Goal: Task Accomplishment & Management: Complete application form

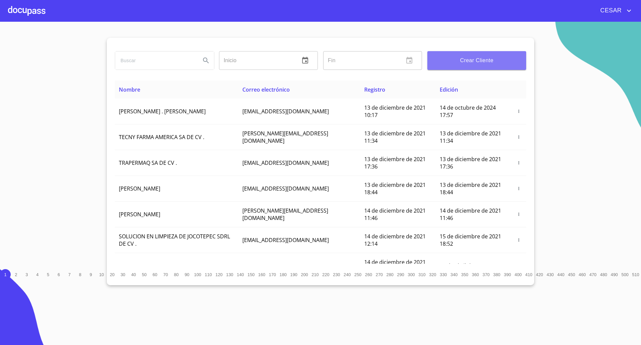
click at [450, 61] on span "Crear Cliente" at bounding box center [477, 60] width 88 height 9
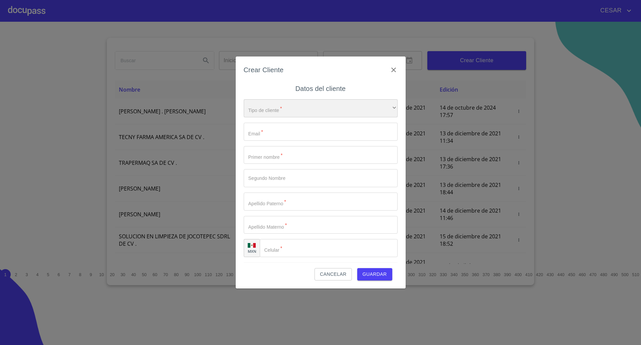
click at [291, 112] on div "​" at bounding box center [321, 108] width 154 height 18
click at [284, 116] on li "Persona Física" at bounding box center [318, 113] width 148 height 12
click at [270, 130] on input "Tipo de cliente   *" at bounding box center [321, 132] width 154 height 18
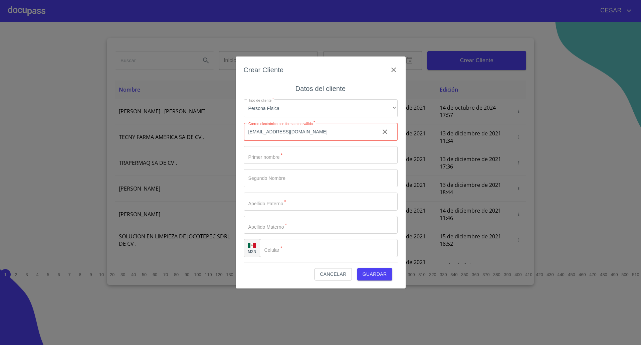
type input "[EMAIL_ADDRESS][DOMAIN_NAME]"
click at [275, 149] on input "Tipo de cliente   *" at bounding box center [321, 155] width 154 height 18
type input "[PERSON_NAME]"
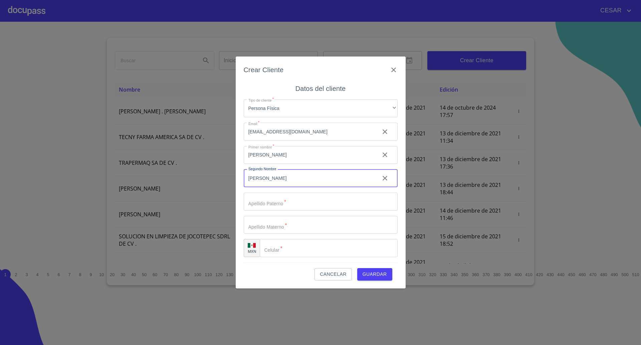
type input "[PERSON_NAME]"
drag, startPoint x: 280, startPoint y: 180, endPoint x: 197, endPoint y: 180, distance: 82.5
click at [197, 180] on div "Crear Cliente Datos del cliente Tipo de cliente   * Persona Física ​ Email   * …" at bounding box center [320, 172] width 641 height 345
drag, startPoint x: 286, startPoint y: 205, endPoint x: 113, endPoint y: 188, distance: 173.5
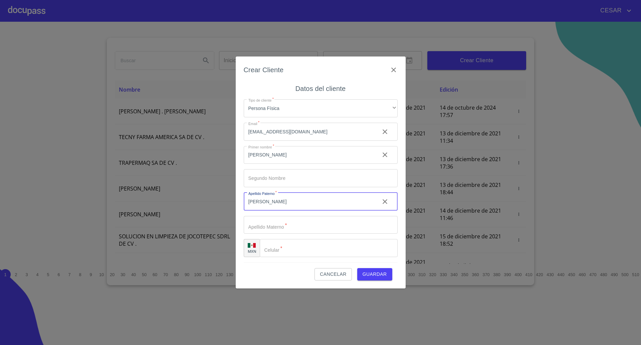
click at [113, 188] on div "Crear Cliente Datos del cliente Tipo de cliente   * Persona Física ​ Email   * …" at bounding box center [320, 172] width 641 height 345
type input "[PERSON_NAME]"
click at [287, 247] on input "Tipo de cliente   *" at bounding box center [329, 248] width 138 height 18
paste input "[PHONE_NUMBER]"
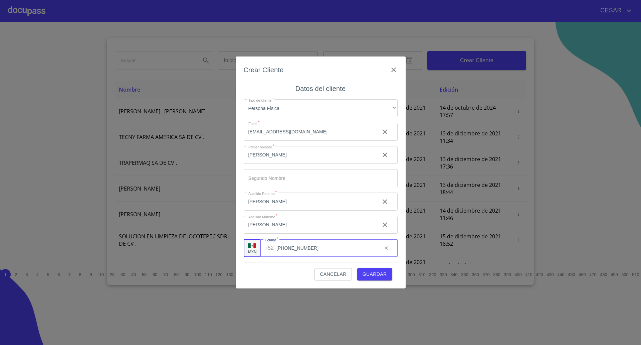
type input "[PHONE_NUMBER]"
click at [380, 276] on span "Guardar" at bounding box center [375, 274] width 24 height 8
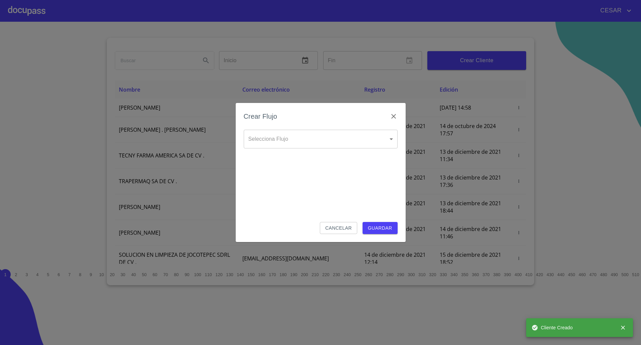
click at [310, 135] on body "[PERSON_NAME] ​ Fin ​ Crear Cliente Nombre Correo electrónico Registro Edición …" at bounding box center [320, 172] width 641 height 345
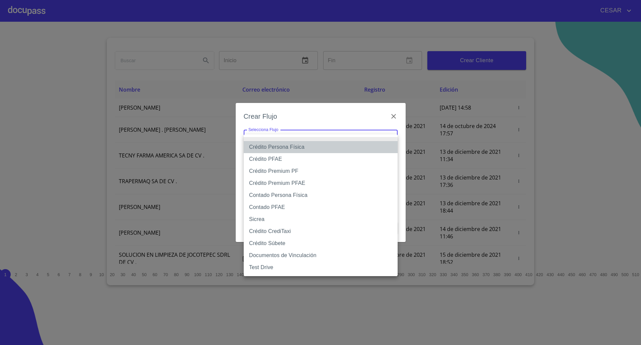
click at [289, 148] on li "Crédito Persona Física" at bounding box center [321, 147] width 154 height 12
type input "61b033e49b8c202ad5bb7912"
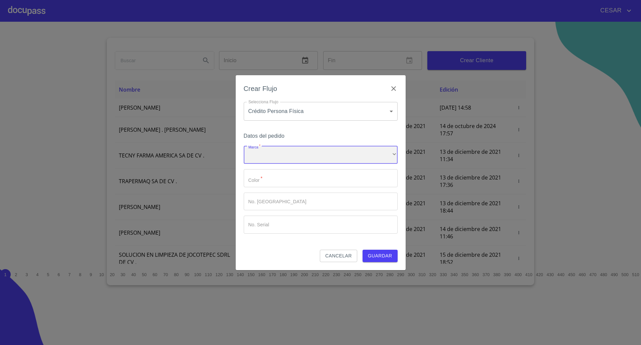
click at [276, 155] on div "​" at bounding box center [321, 155] width 154 height 18
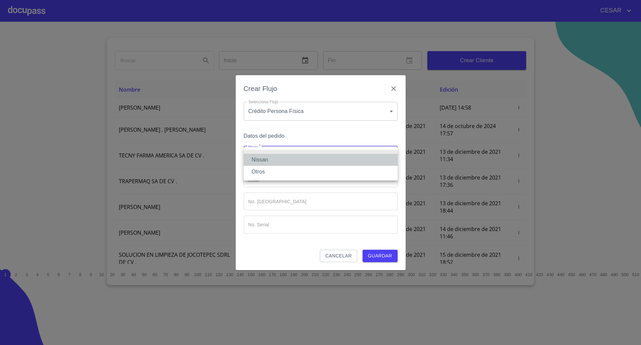
click at [271, 160] on li "Nissan" at bounding box center [321, 160] width 154 height 12
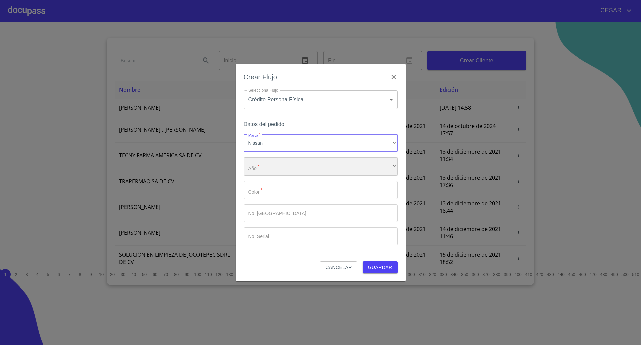
click at [269, 167] on div "​" at bounding box center [321, 166] width 154 height 18
click at [266, 172] on li "2025" at bounding box center [321, 171] width 154 height 12
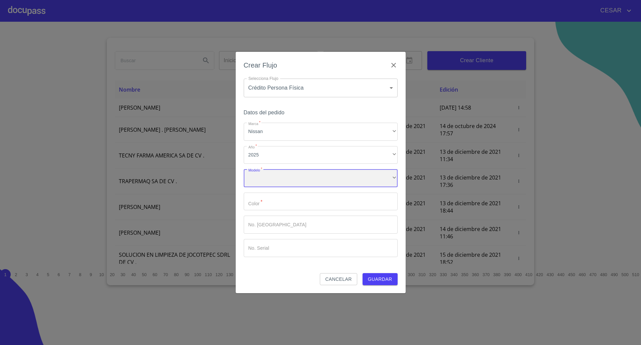
click at [277, 181] on div "​" at bounding box center [321, 178] width 154 height 18
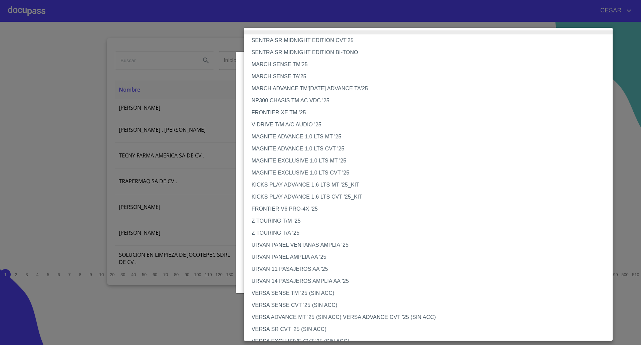
click at [290, 101] on li "NP300 CHASIS TM AC VDC '25" at bounding box center [432, 101] width 376 height 12
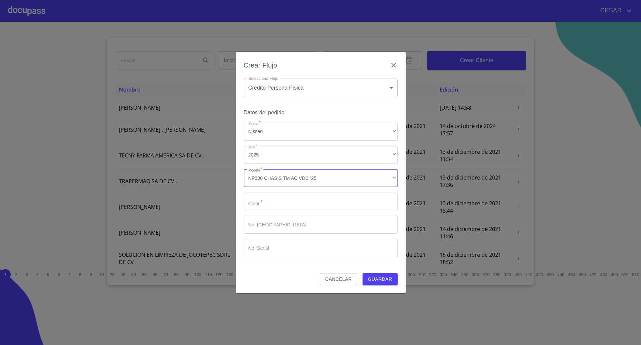
click at [276, 195] on input "Marca   *" at bounding box center [321, 201] width 154 height 18
type input "Blanco"
click at [363, 273] on button "Guardar" at bounding box center [380, 279] width 35 height 12
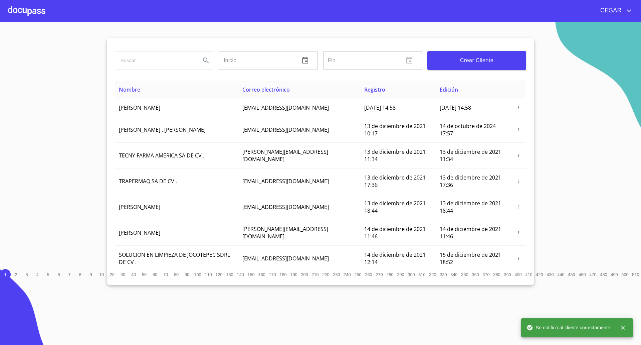
click at [32, 14] on div at bounding box center [26, 10] width 37 height 21
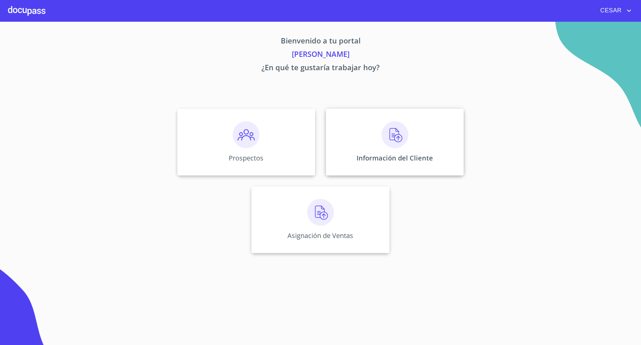
click at [409, 134] on div "Información del Cliente" at bounding box center [395, 142] width 138 height 67
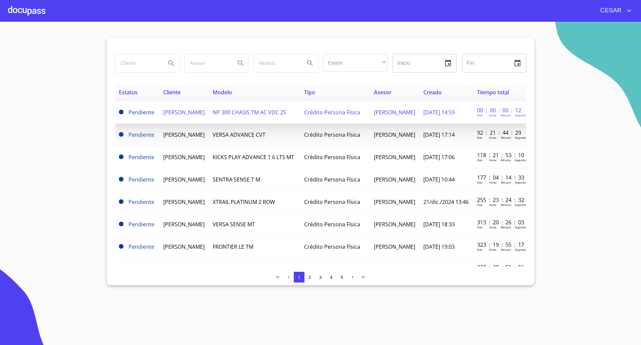
click at [188, 112] on span "[PERSON_NAME]" at bounding box center [183, 112] width 41 height 7
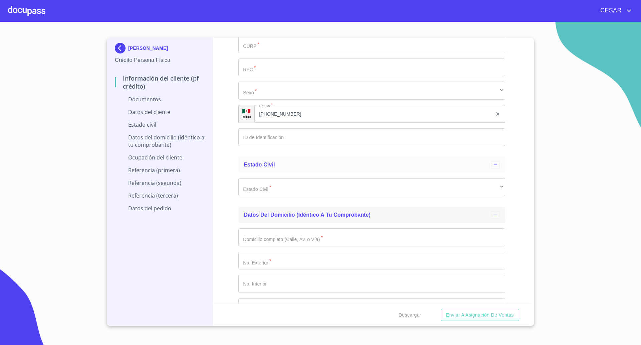
scroll to position [1044, 0]
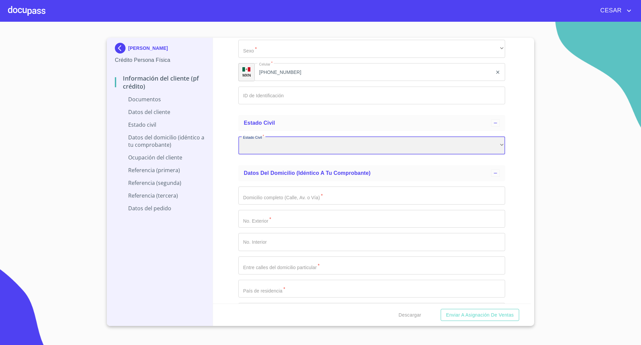
click at [272, 146] on div "​" at bounding box center [371, 145] width 267 height 18
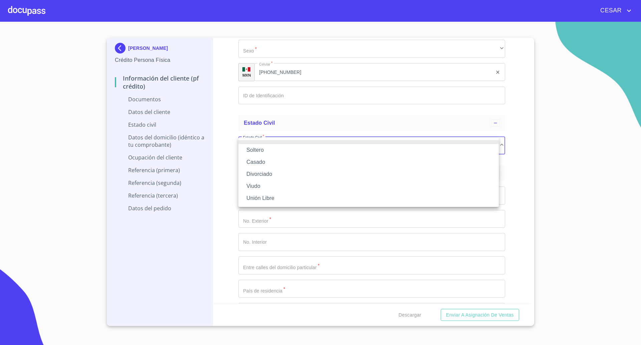
click at [255, 150] on li "Soltero" at bounding box center [368, 150] width 260 height 12
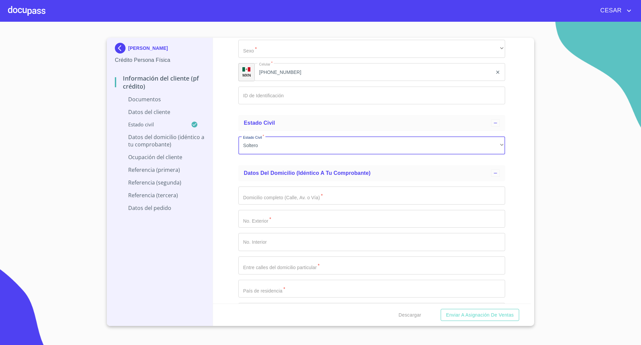
click at [230, 170] on div "Información del cliente (PF crédito) Documentos Documento de identificación   *…" at bounding box center [372, 170] width 318 height 265
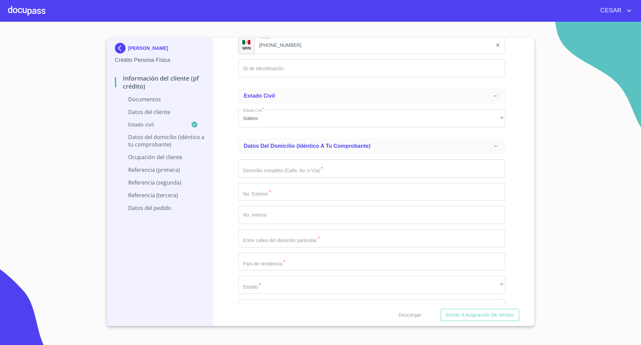
scroll to position [1085, 0]
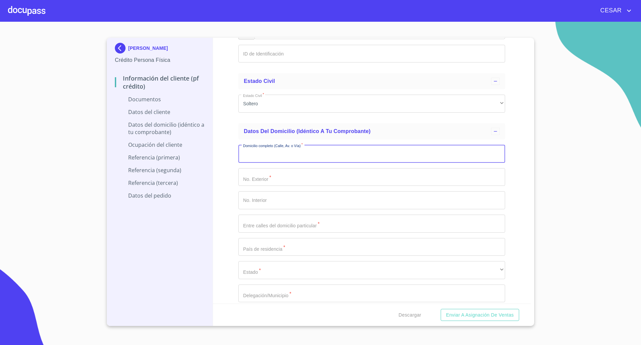
click at [287, 157] on input "Documento de identificación   *" at bounding box center [371, 154] width 267 height 18
type input "camino al registro"
type input "65"
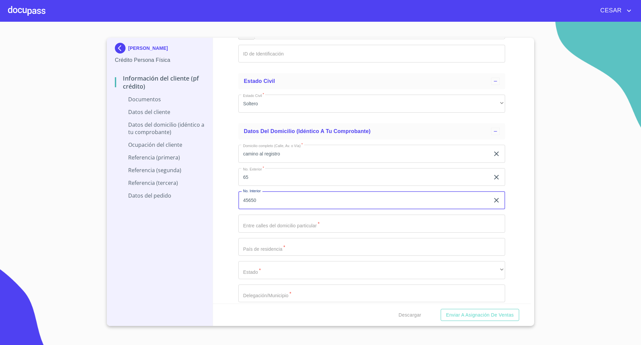
type input "45650"
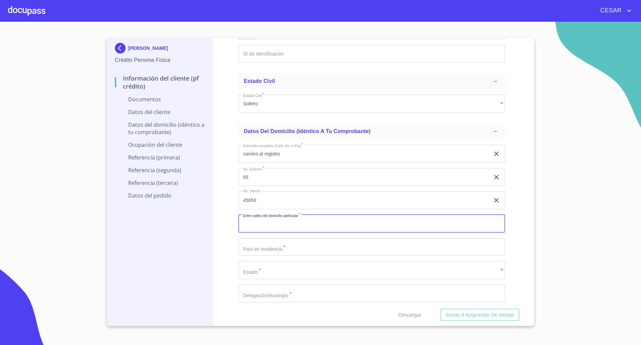
click at [293, 222] on input "Documento de identificación   *" at bounding box center [371, 223] width 267 height 18
type input "Cerrada"
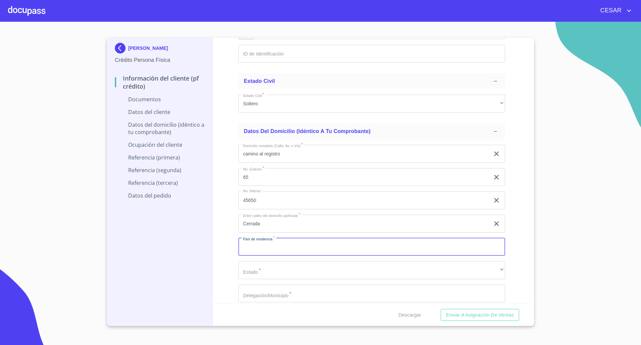
click at [259, 250] on input "Documento de identificación   *" at bounding box center [371, 247] width 267 height 18
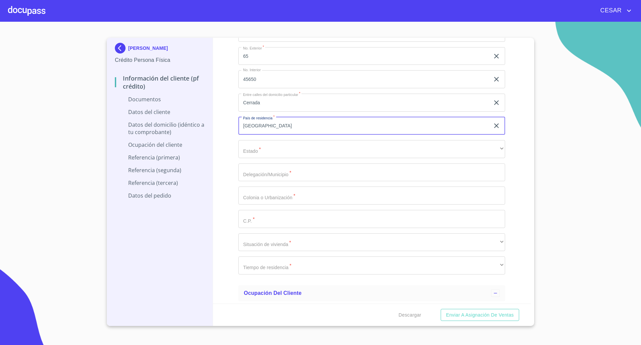
scroll to position [1211, 0]
type input "[GEOGRAPHIC_DATA]"
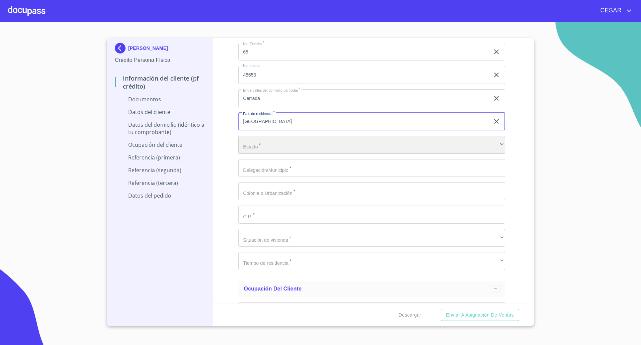
click at [283, 143] on div "​" at bounding box center [371, 145] width 267 height 18
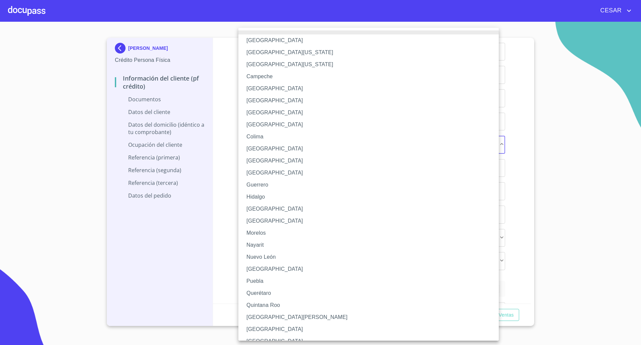
click at [262, 207] on li "[GEOGRAPHIC_DATA]" at bounding box center [371, 209] width 267 height 12
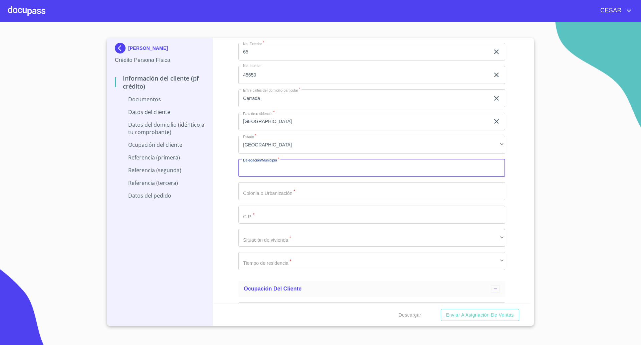
click at [270, 172] on input "Documento de identificación   *" at bounding box center [371, 168] width 267 height 18
type input "Tlajomulco"
click at [282, 194] on input "Documento de identificación   *" at bounding box center [371, 191] width 267 height 18
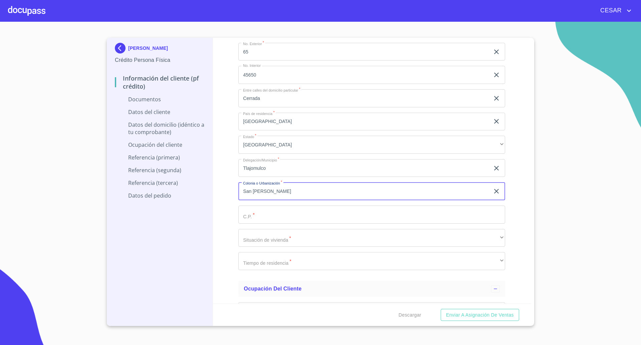
type input "San [PERSON_NAME]"
type input "45650"
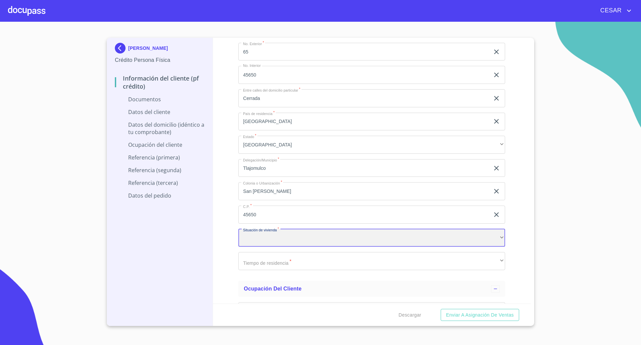
click at [280, 236] on div "​" at bounding box center [371, 238] width 267 height 18
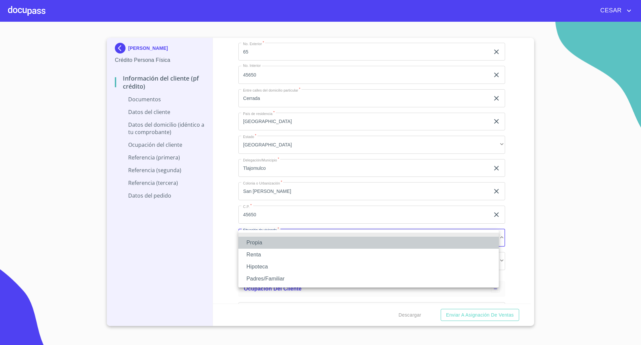
click at [266, 244] on li "Propia" at bounding box center [368, 242] width 260 height 12
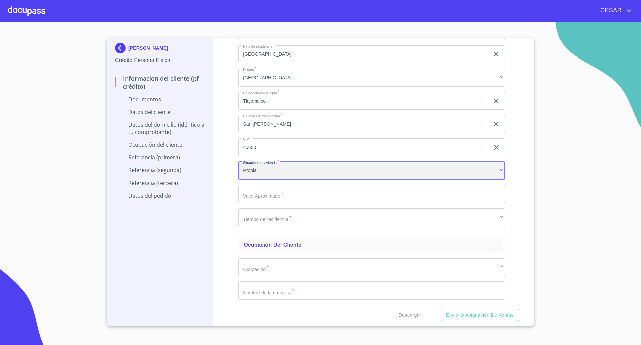
scroll to position [1294, 0]
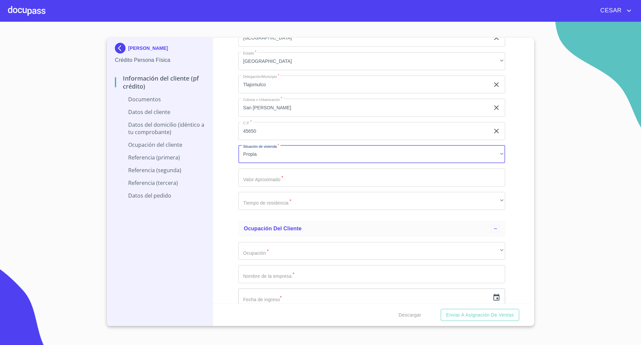
click at [264, 179] on input "Documento de identificación   *" at bounding box center [371, 177] width 267 height 18
type input "$2,000,000"
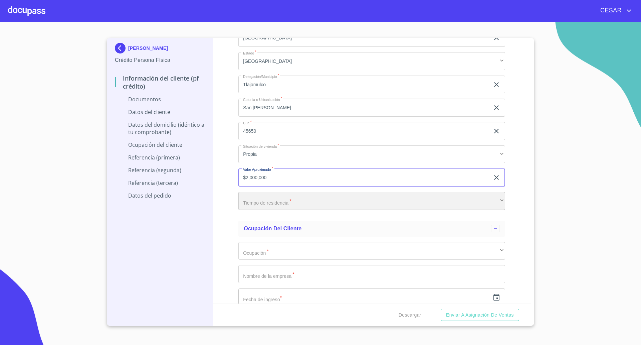
drag, startPoint x: 269, startPoint y: 203, endPoint x: 269, endPoint y: 206, distance: 3.7
click at [269, 206] on div "​" at bounding box center [371, 201] width 267 height 18
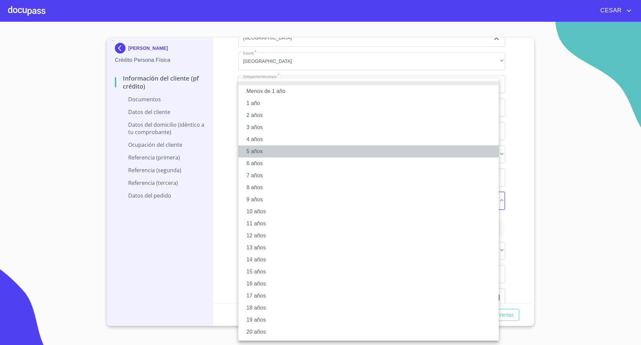
click at [251, 155] on li "5 años" at bounding box center [368, 151] width 260 height 12
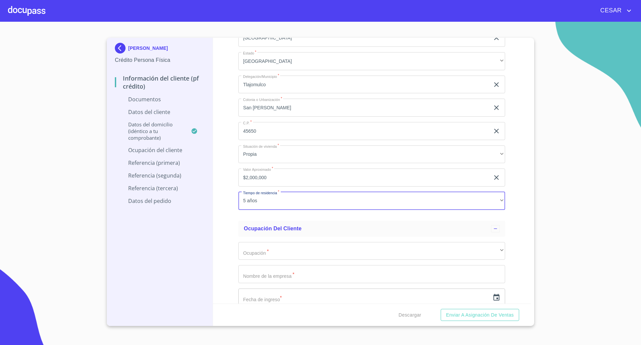
click at [228, 211] on div "Información del cliente (PF crédito) Documentos Documento de identificación   *…" at bounding box center [372, 170] width 318 height 265
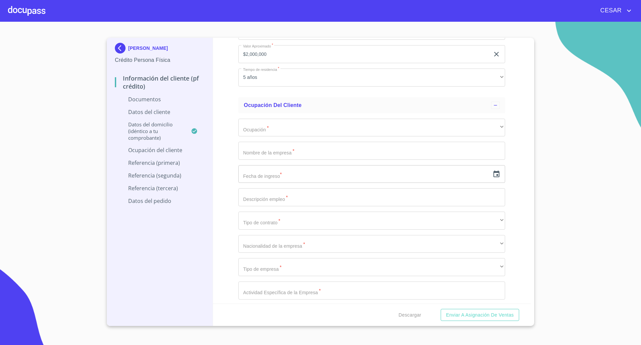
scroll to position [1419, 0]
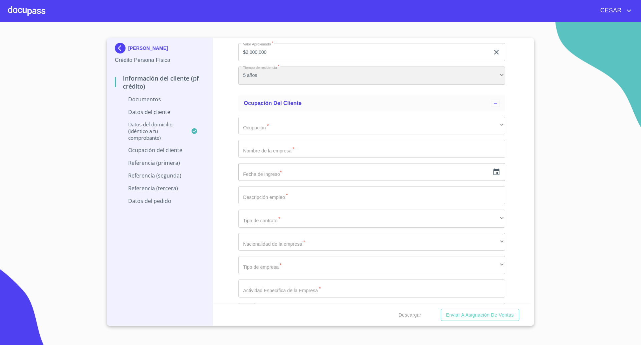
click at [304, 74] on div "5 años" at bounding box center [371, 75] width 267 height 18
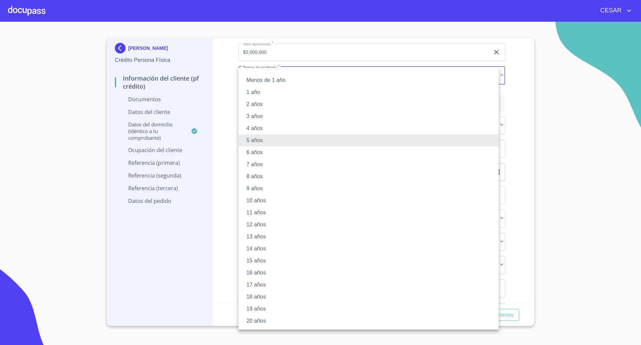
click at [259, 152] on li "6 años" at bounding box center [368, 152] width 260 height 12
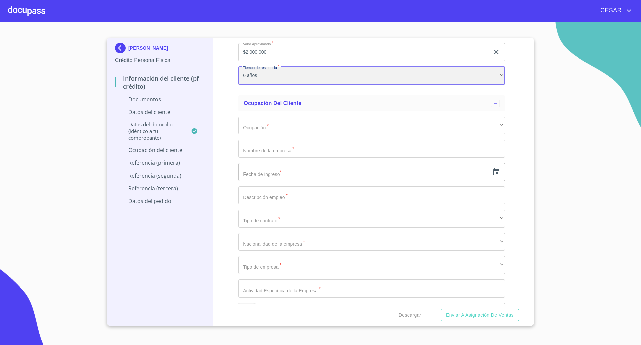
click at [265, 74] on div "6 años" at bounding box center [371, 75] width 267 height 18
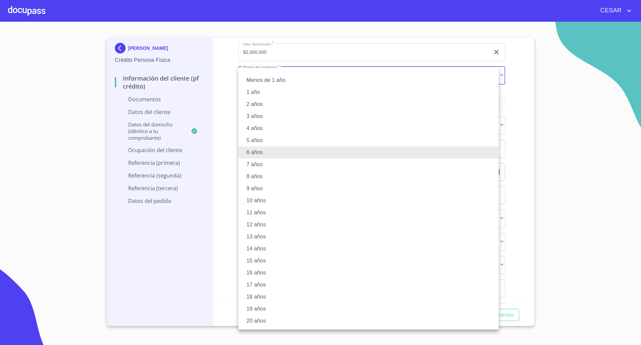
drag, startPoint x: 254, startPoint y: 161, endPoint x: 248, endPoint y: 155, distance: 9.0
click at [254, 161] on li "7 años" at bounding box center [368, 164] width 260 height 12
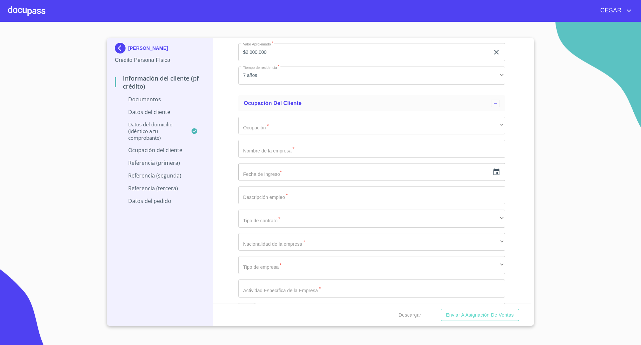
click at [229, 142] on div "Información del cliente (PF crédito) Documentos Documento de identificación   *…" at bounding box center [372, 170] width 318 height 265
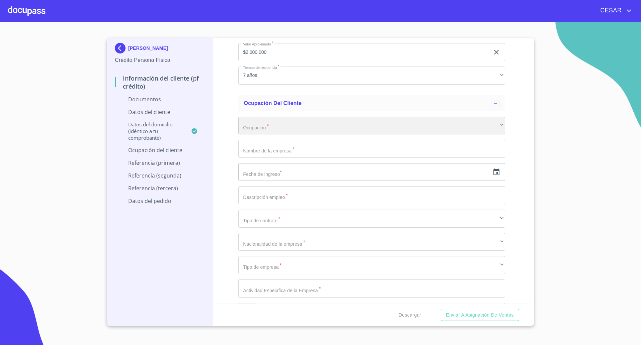
click at [255, 127] on div "​" at bounding box center [371, 126] width 267 height 18
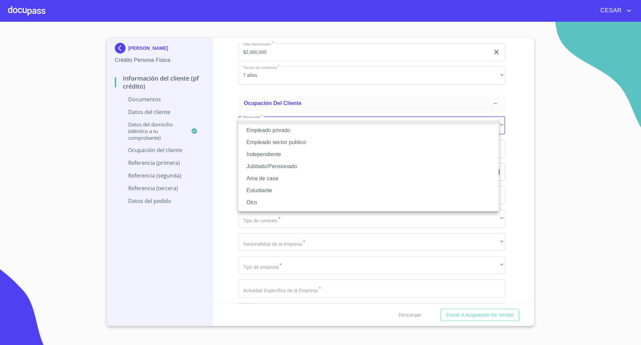
click at [262, 155] on li "Independiente" at bounding box center [368, 154] width 260 height 12
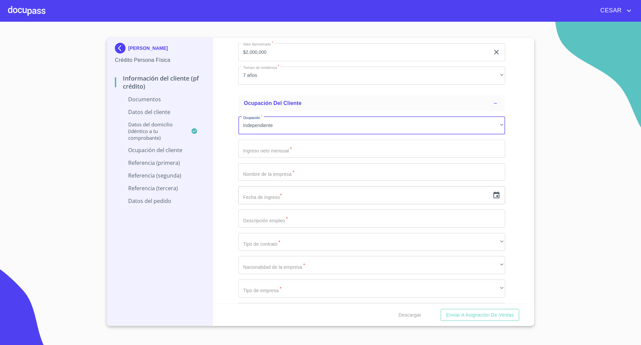
click at [273, 151] on input "Documento de identificación   *" at bounding box center [371, 149] width 267 height 18
click at [229, 170] on div "Información del cliente (PF crédito) Documentos Documento de identificación   *…" at bounding box center [372, 170] width 318 height 265
drag, startPoint x: 251, startPoint y: 150, endPoint x: 221, endPoint y: 149, distance: 30.1
click at [221, 149] on div "Información del cliente (PF crédito) Documentos Documento de identificación   *…" at bounding box center [372, 170] width 318 height 265
type input "200000"
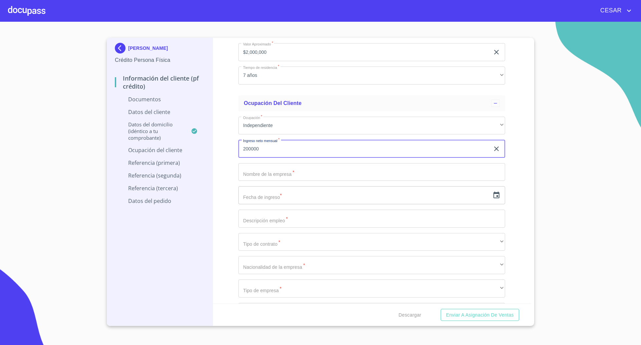
click at [293, 175] on input "Documento de identificación   *" at bounding box center [371, 172] width 267 height 18
type input "[PERSON_NAME]"
click at [493, 196] on icon "button" at bounding box center [497, 195] width 8 height 8
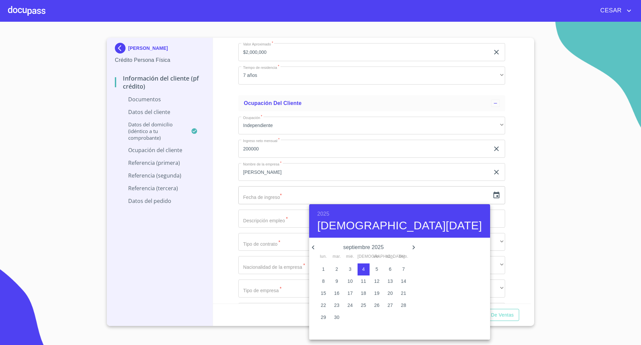
click at [321, 214] on h6 "2025" at bounding box center [323, 213] width 12 height 9
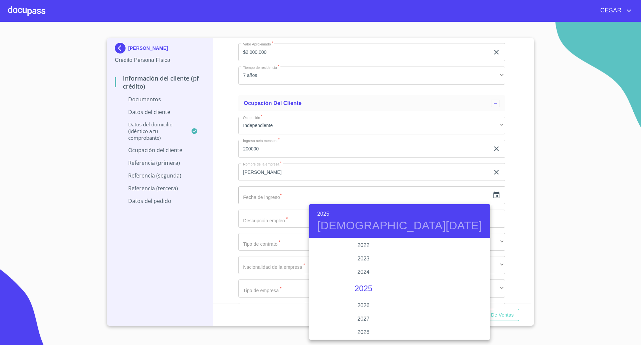
scroll to position [1254, 0]
click at [359, 272] on div "2021" at bounding box center [363, 273] width 109 height 13
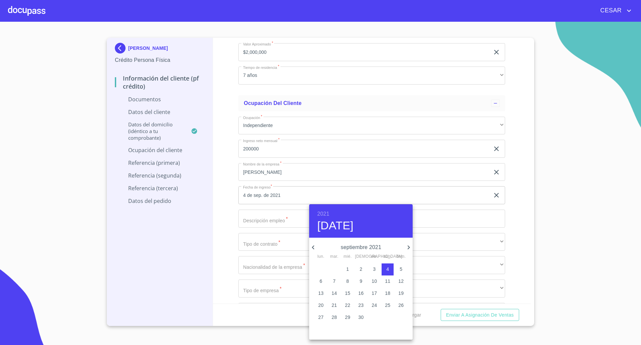
click at [350, 273] on button "1" at bounding box center [348, 269] width 12 height 12
type input "1 de sep. de 2021"
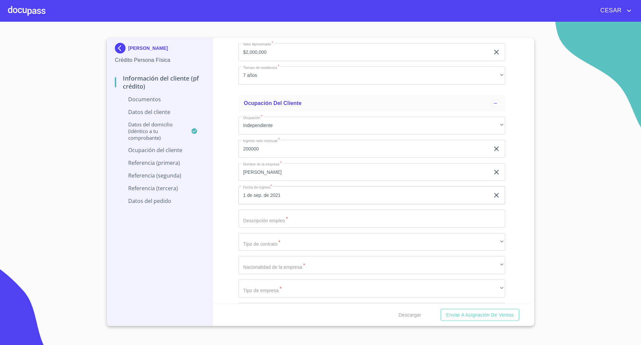
click at [267, 218] on input "Documento de identificación   *" at bounding box center [371, 218] width 267 height 18
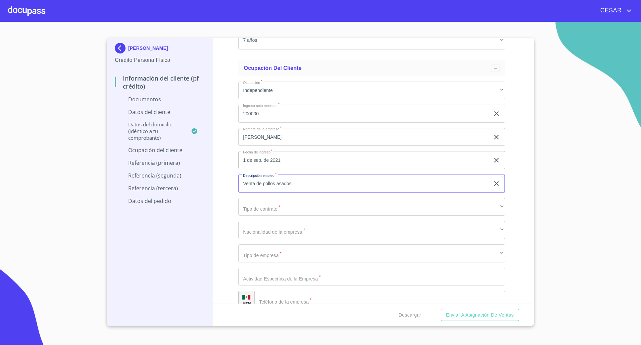
scroll to position [1503, 0]
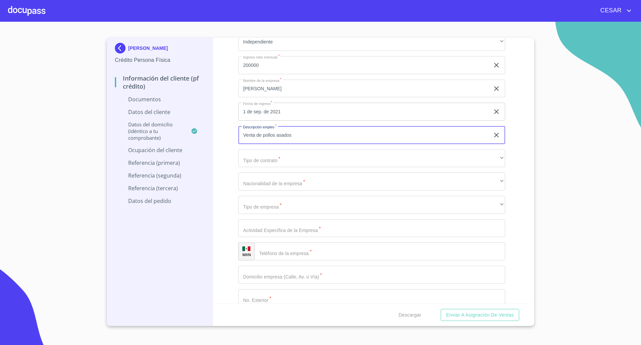
type input "Venta de pollos asados"
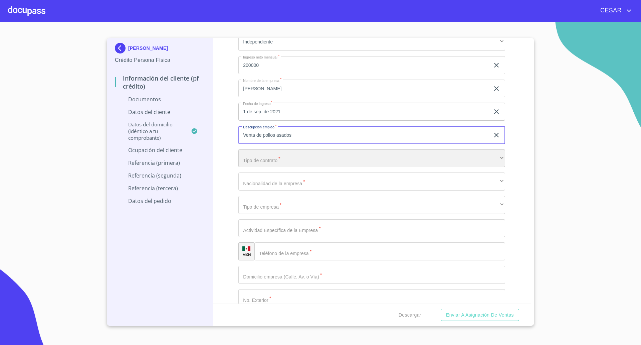
click at [274, 162] on div "​" at bounding box center [371, 158] width 267 height 18
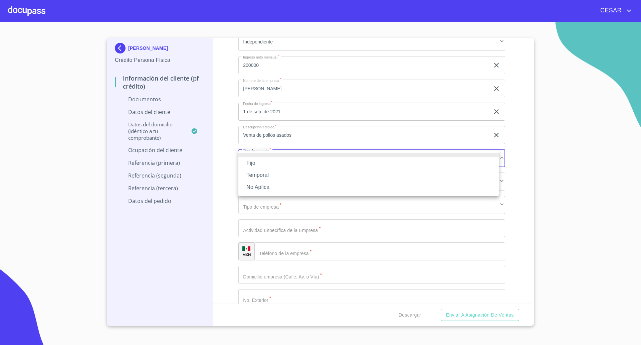
click at [265, 187] on li "No Aplica" at bounding box center [368, 187] width 260 height 12
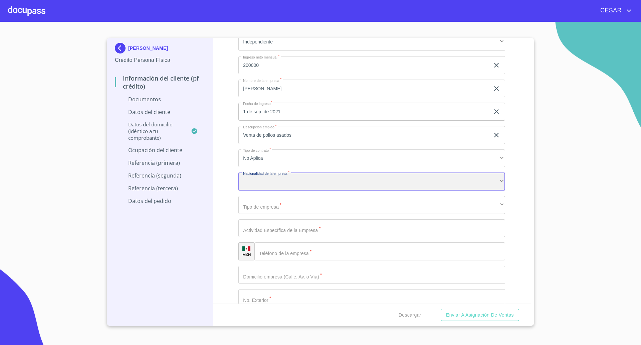
click at [274, 182] on div "​" at bounding box center [371, 181] width 267 height 18
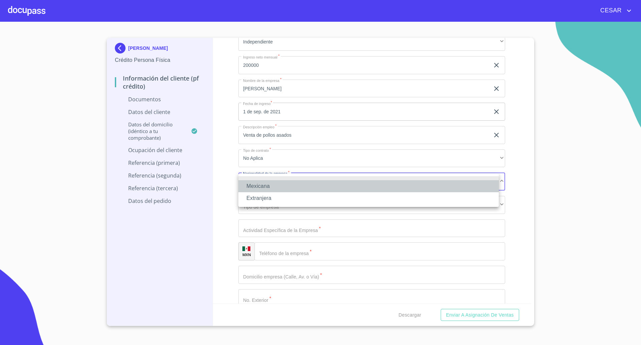
click at [269, 185] on li "Mexicana" at bounding box center [368, 186] width 260 height 12
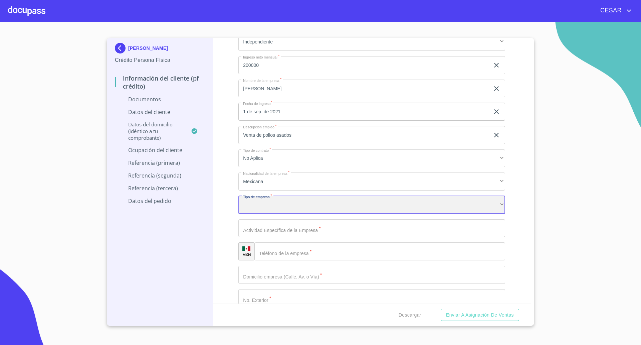
click at [279, 206] on div "​" at bounding box center [371, 205] width 267 height 18
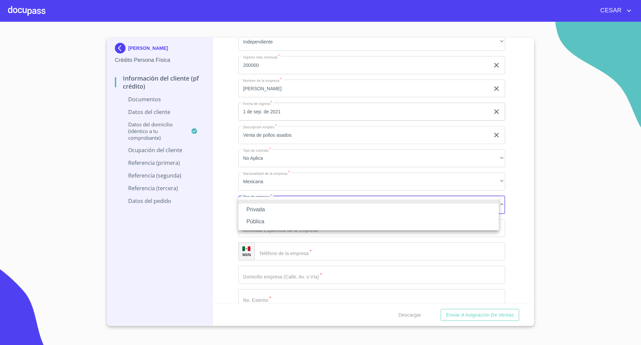
click at [272, 208] on li "Privada" at bounding box center [368, 209] width 260 height 12
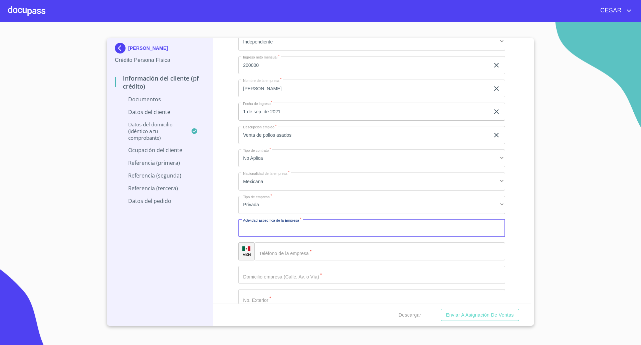
click at [281, 229] on input "Documento de identificación   *" at bounding box center [371, 228] width 267 height 18
type input "Venta de alimenatos"
click at [300, 250] on input "Documento de identificación   *" at bounding box center [379, 251] width 251 height 18
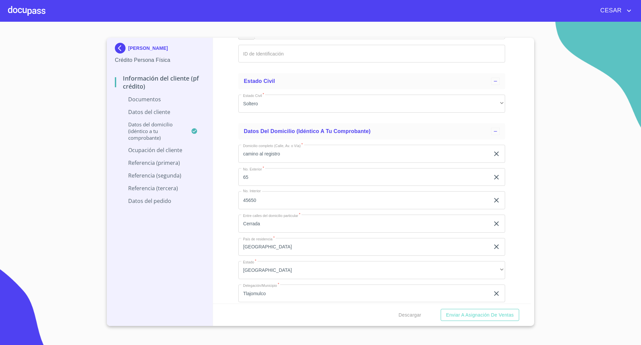
scroll to position [960, 0]
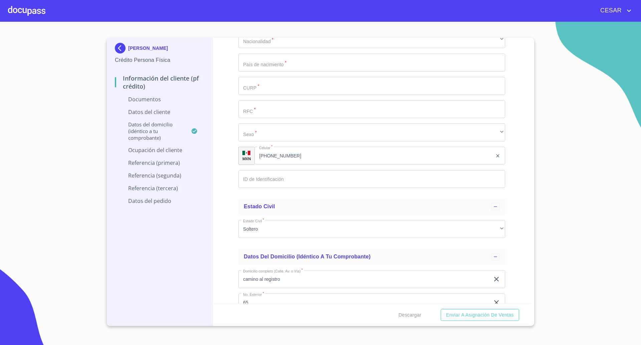
click at [279, 156] on input "[PHONE_NUMBER]" at bounding box center [373, 156] width 238 height 18
click at [279, 155] on input "[PHONE_NUMBER]" at bounding box center [381, 156] width 221 height 18
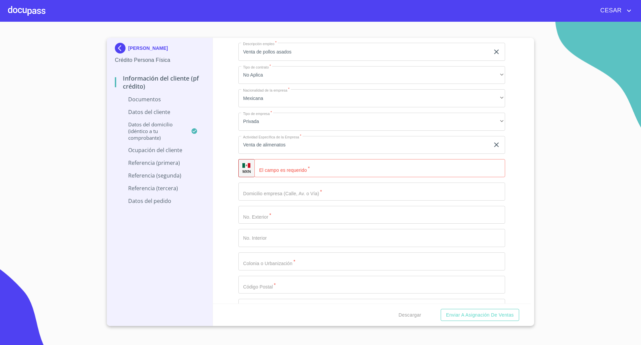
scroll to position [1586, 0]
click at [288, 171] on input "Documento de identificación   *" at bounding box center [379, 168] width 251 height 18
paste input "[PHONE_NUMBER]"
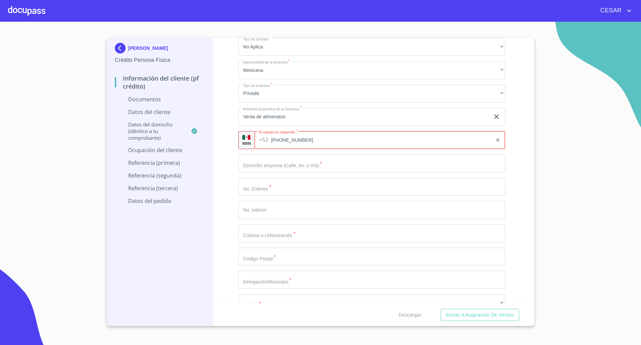
scroll to position [1628, 0]
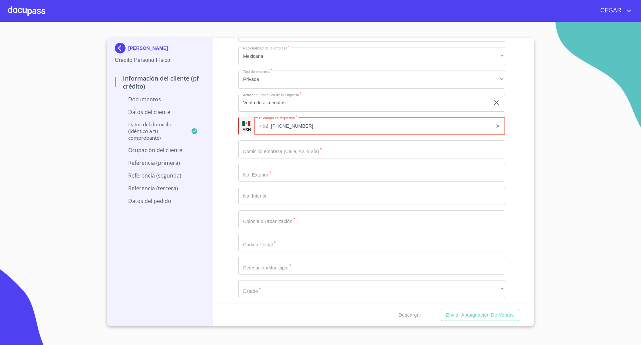
type input "[PHONE_NUMBER]"
click at [285, 153] on input "Documento de identificación   *" at bounding box center [371, 149] width 267 height 18
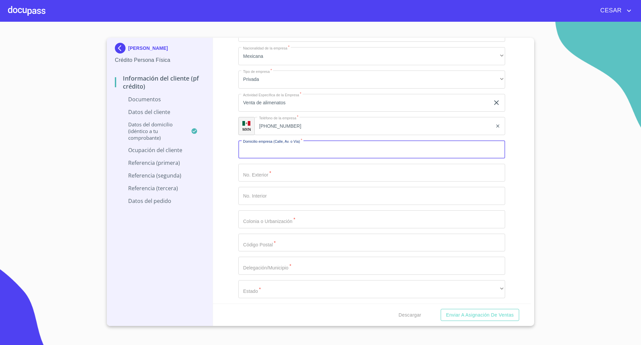
type input "C"
type input "iturbide"
type input "91"
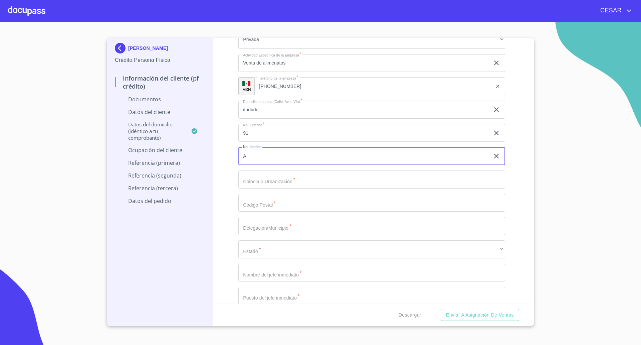
scroll to position [1711, 0]
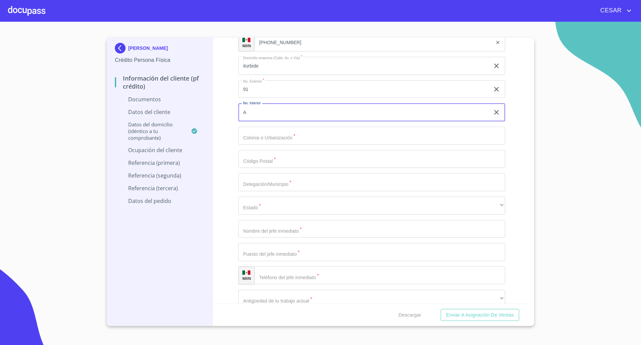
type input "A"
click at [283, 143] on input "Documento de identificación   *" at bounding box center [371, 136] width 267 height 18
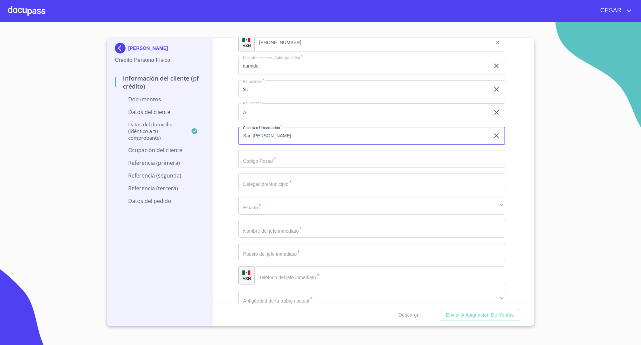
type input "San [PERSON_NAME]"
type input "45650"
click at [285, 177] on input "Documento de identificación   *" at bounding box center [371, 182] width 267 height 18
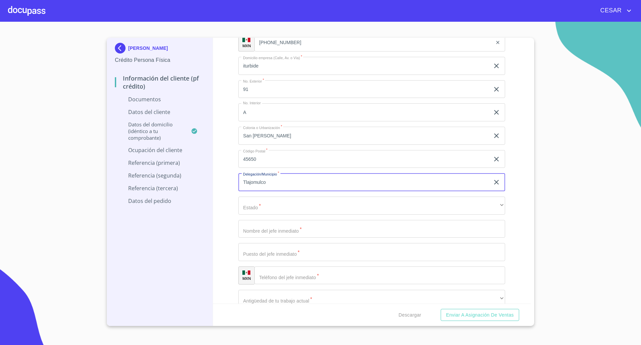
type input "Tlajomulco"
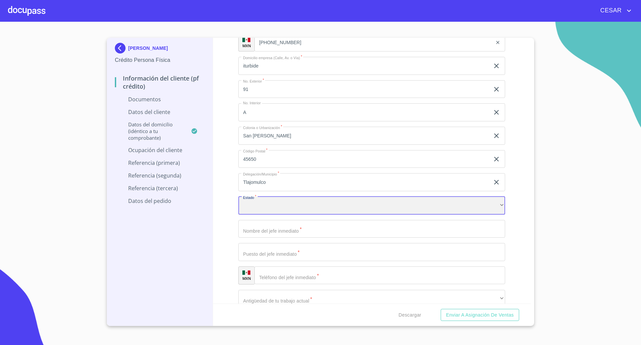
click at [290, 202] on div "​" at bounding box center [371, 205] width 267 height 18
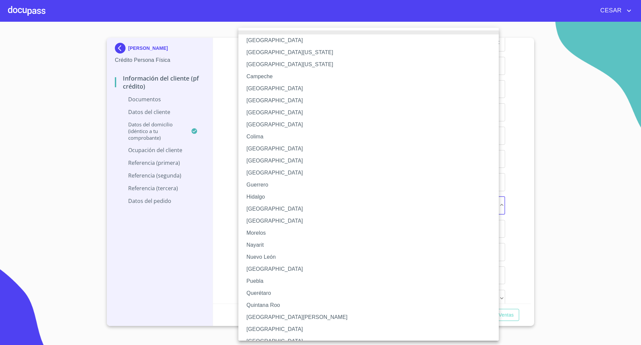
click at [270, 209] on li "[GEOGRAPHIC_DATA]" at bounding box center [371, 209] width 267 height 12
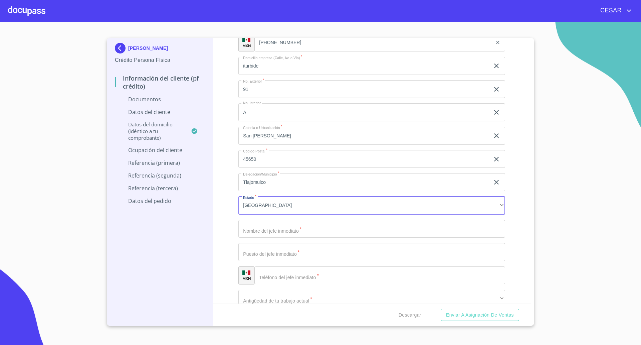
click at [235, 227] on div "Información del cliente (PF crédito) Documentos Documento de identificación   *…" at bounding box center [372, 170] width 318 height 265
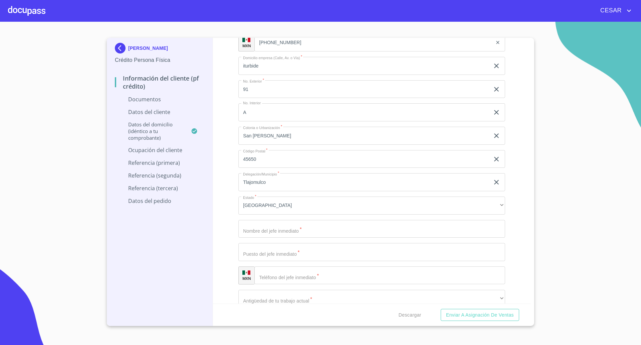
click at [256, 231] on input "Documento de identificación   *" at bounding box center [371, 229] width 267 height 18
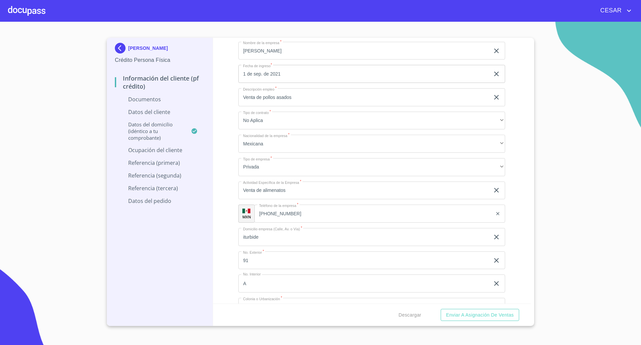
scroll to position [1461, 0]
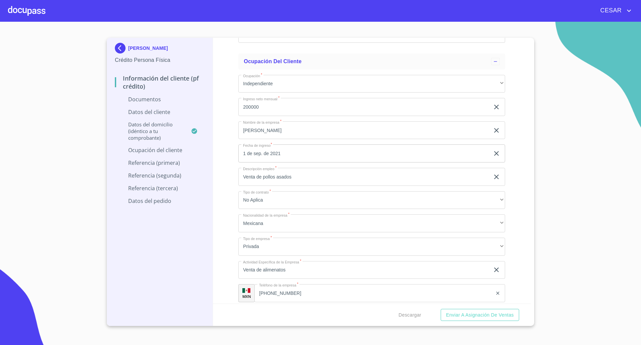
type input "[PERSON_NAME]"
click at [258, 128] on input "[PERSON_NAME]" at bounding box center [363, 130] width 251 height 18
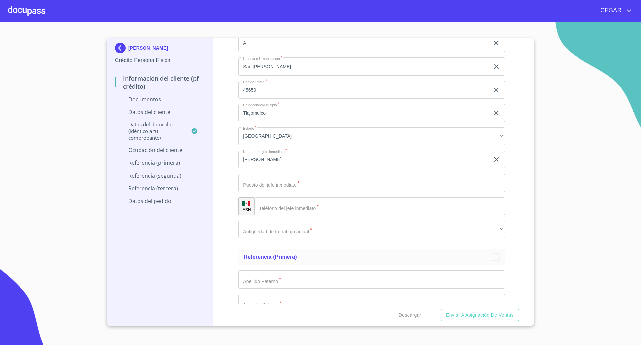
scroll to position [1795, 0]
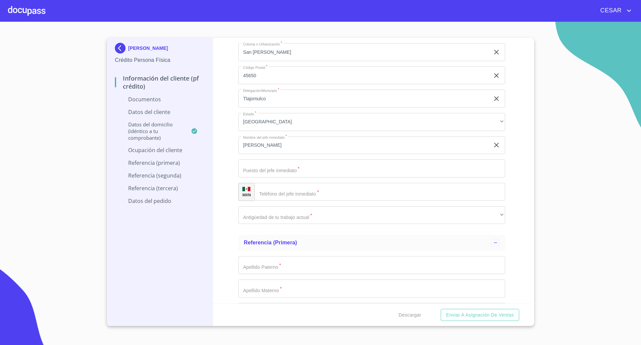
type input "[PERSON_NAME]"
click at [285, 146] on input "[PERSON_NAME]" at bounding box center [363, 145] width 251 height 18
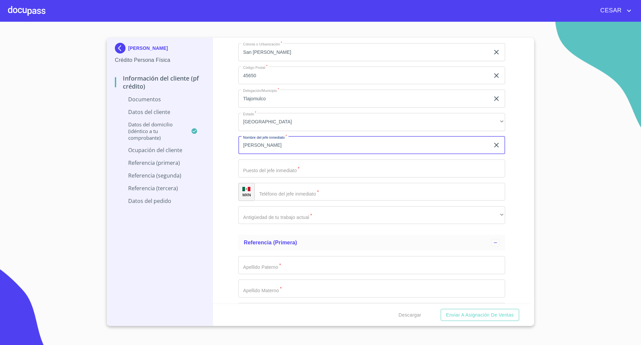
type input "[PERSON_NAME]"
click at [278, 172] on input "Documento de identificación   *" at bounding box center [371, 168] width 267 height 18
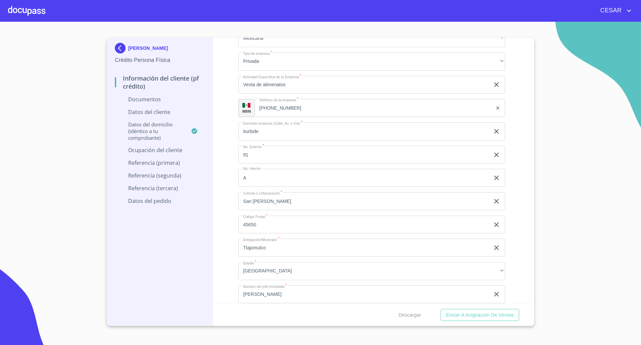
scroll to position [1628, 0]
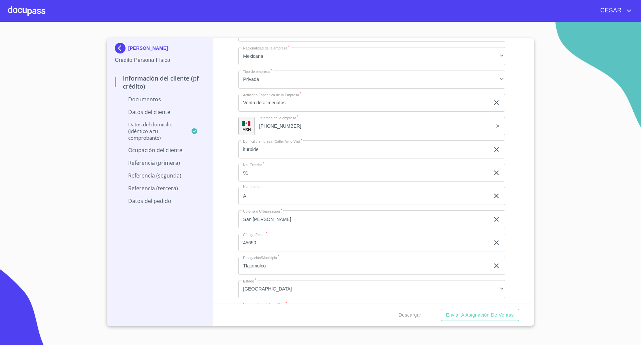
type input "propietario"
click at [274, 127] on input "[PHONE_NUMBER]" at bounding box center [373, 126] width 238 height 18
click at [274, 127] on input "[PHONE_NUMBER]" at bounding box center [381, 126] width 221 height 18
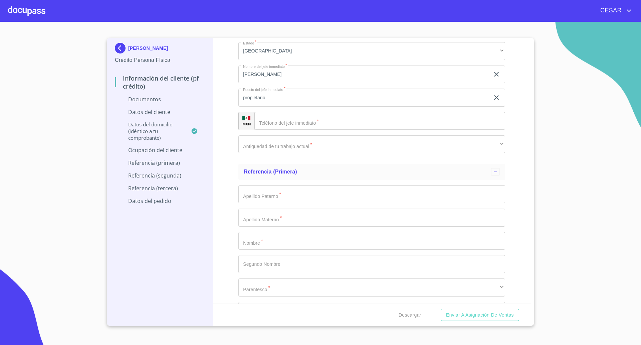
scroll to position [1878, 0]
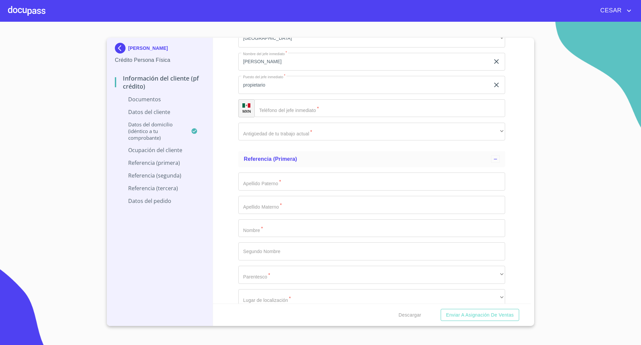
click at [311, 113] on input "Documento de identificación   *" at bounding box center [379, 108] width 251 height 18
paste input "[PHONE_NUMBER]"
type input "[PHONE_NUMBER]"
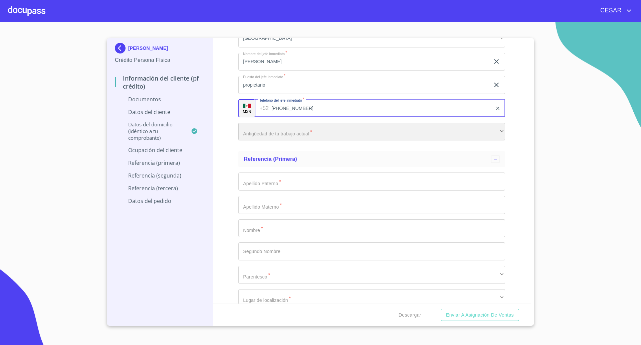
click at [291, 134] on div "​" at bounding box center [371, 132] width 267 height 18
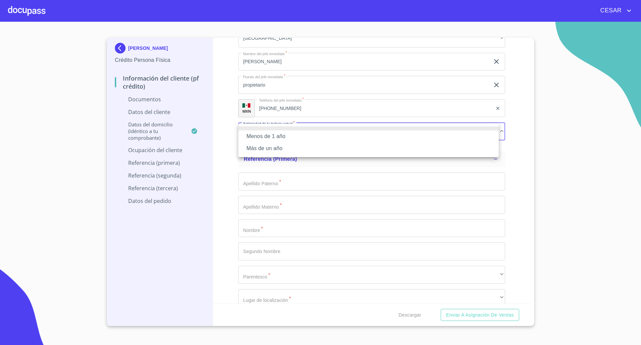
click at [278, 147] on li "Más de un año" at bounding box center [368, 148] width 260 height 12
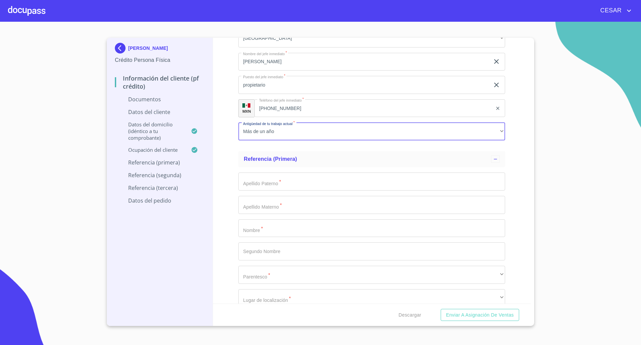
click at [227, 151] on div "Información del cliente (PF crédito) Documentos Documento de identificación   *…" at bounding box center [372, 170] width 318 height 265
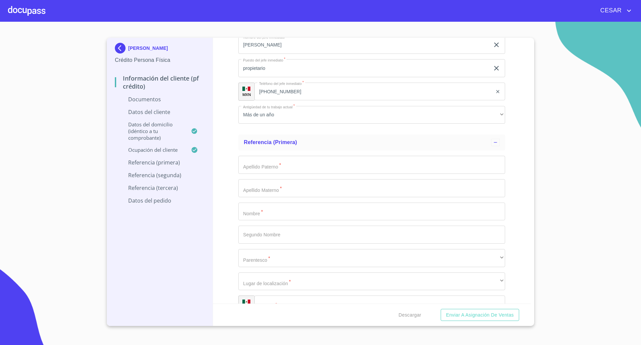
scroll to position [1893, 0]
click at [270, 167] on input "Documento de identificación   *" at bounding box center [371, 167] width 267 height 18
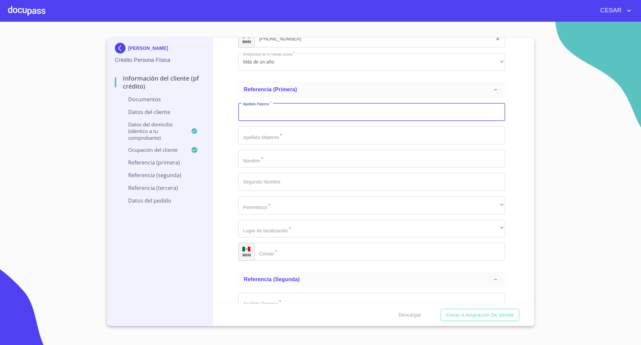
scroll to position [1934, 0]
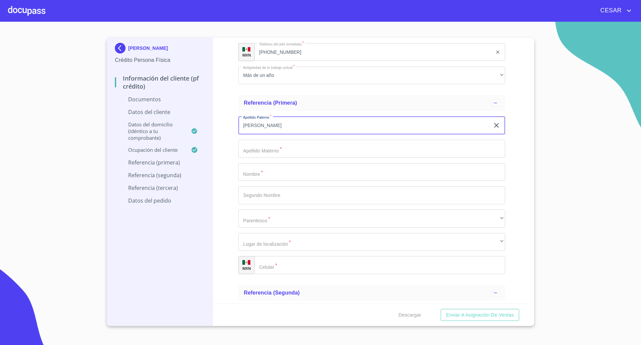
type input "[PERSON_NAME]"
type input "Dobalina"
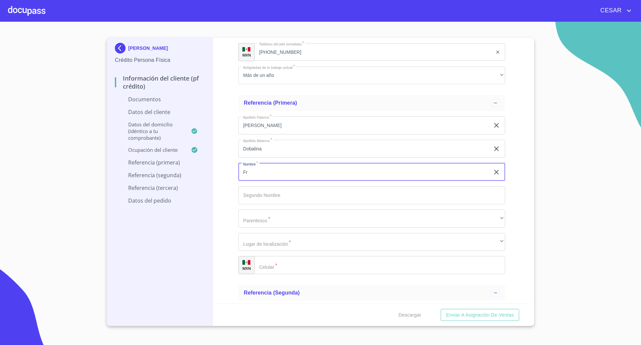
type input "F"
type input "[PERSON_NAME]"
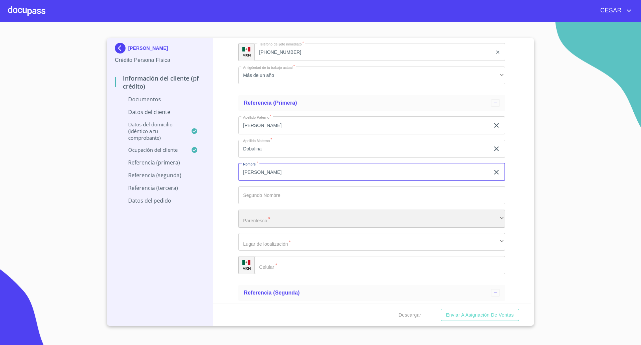
click at [271, 222] on div "​" at bounding box center [371, 218] width 267 height 18
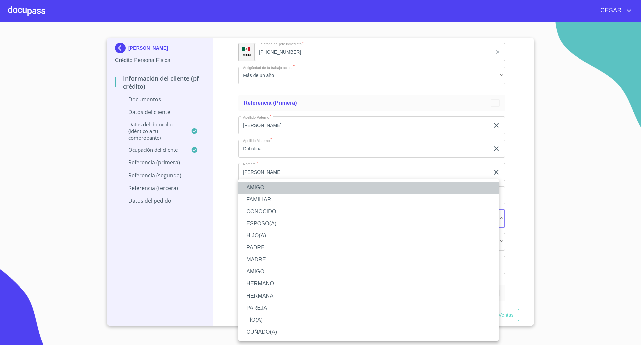
click at [258, 185] on li "AMIGO" at bounding box center [368, 187] width 260 height 12
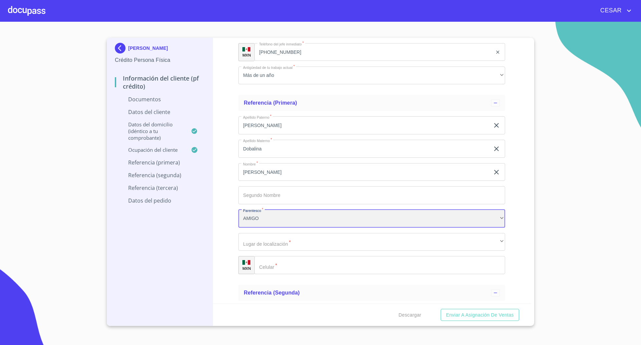
click at [262, 216] on div "AMIGO" at bounding box center [371, 218] width 267 height 18
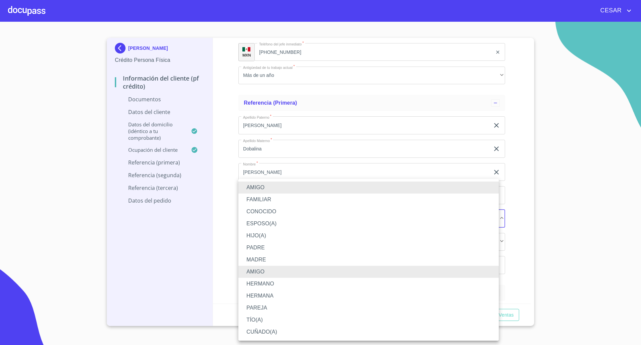
click at [263, 208] on li "CONOCIDO" at bounding box center [368, 211] width 260 height 12
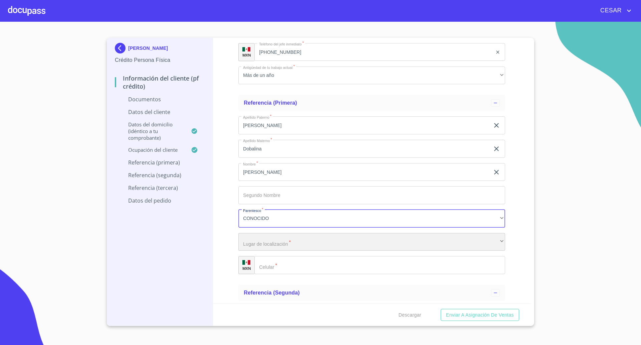
click at [271, 242] on div "​" at bounding box center [371, 242] width 267 height 18
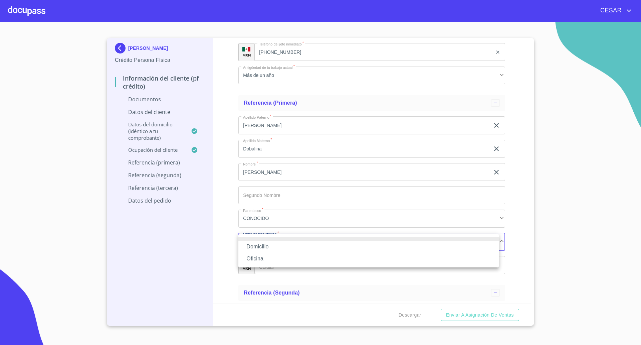
click at [266, 259] on li "Oficina" at bounding box center [368, 258] width 260 height 12
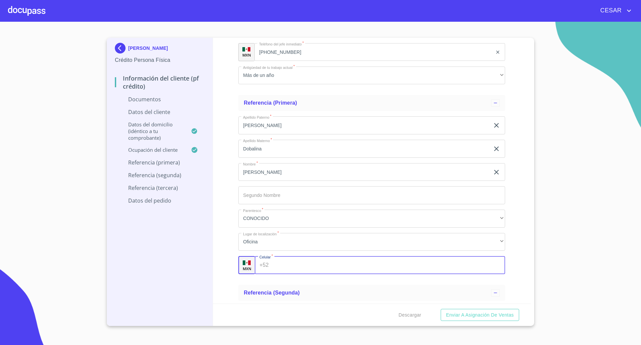
click at [305, 263] on input "Documento de identificación   *" at bounding box center [388, 265] width 234 height 18
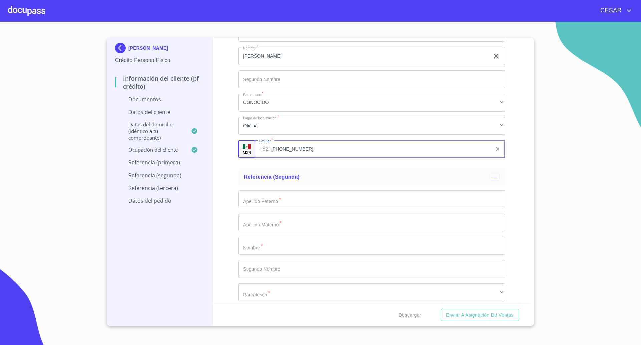
scroll to position [2060, 0]
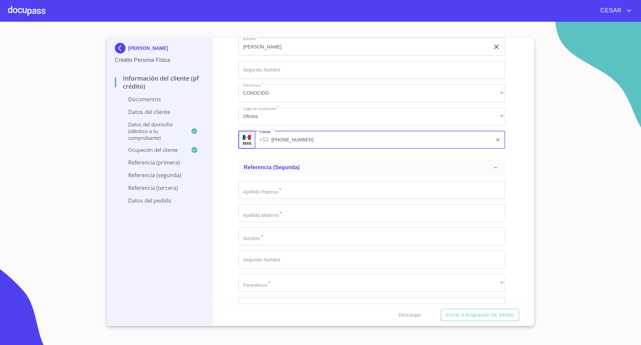
type input "[PHONE_NUMBER]"
click at [276, 191] on input "Documento de identificación   *" at bounding box center [371, 190] width 267 height 18
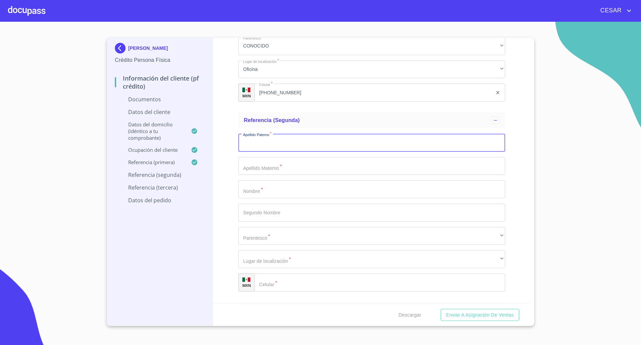
scroll to position [2143, 0]
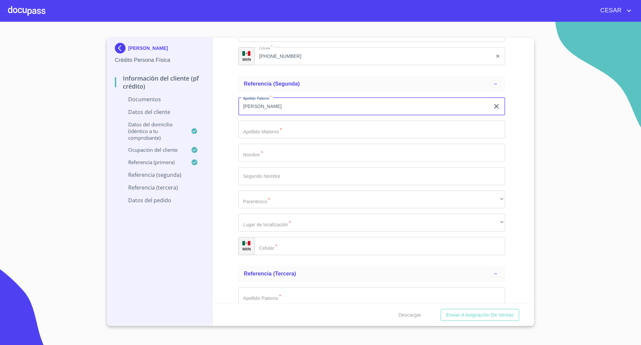
type input "[PERSON_NAME]"
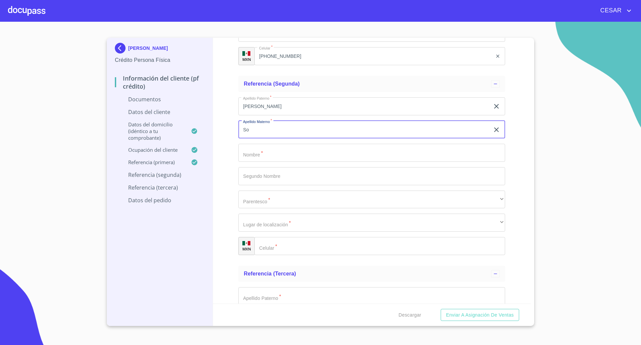
type input "S"
type input "alvizo"
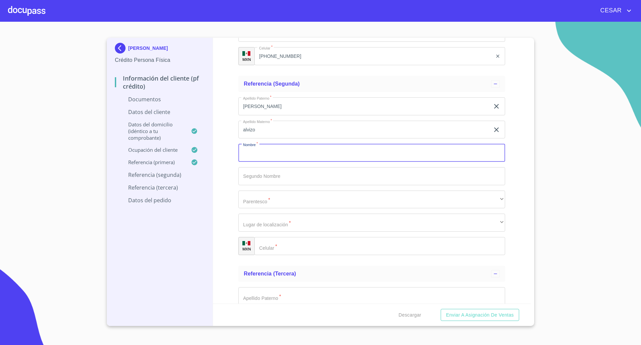
type input "V"
type input "[PERSON_NAME]"
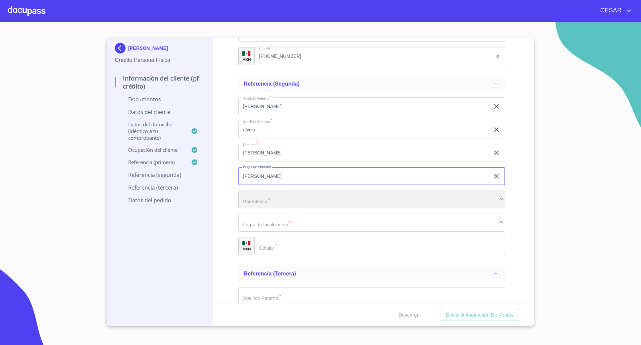
click at [262, 198] on div "​" at bounding box center [371, 199] width 267 height 18
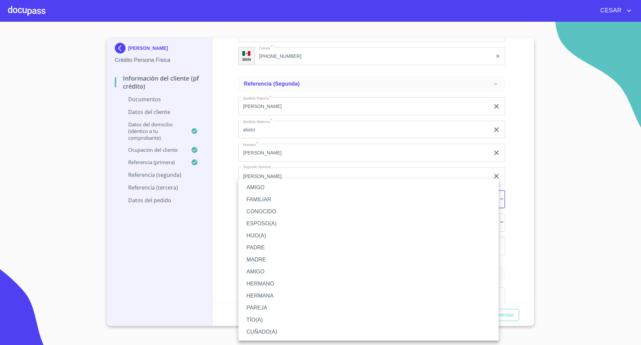
click at [263, 209] on li "CONOCIDO" at bounding box center [368, 211] width 260 height 12
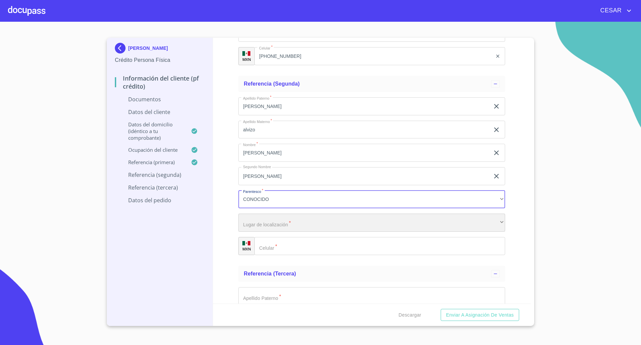
click at [269, 218] on div "​" at bounding box center [371, 222] width 267 height 18
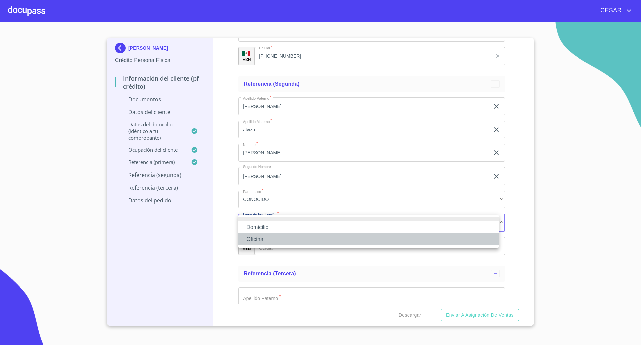
click at [267, 239] on li "Oficina" at bounding box center [368, 239] width 260 height 12
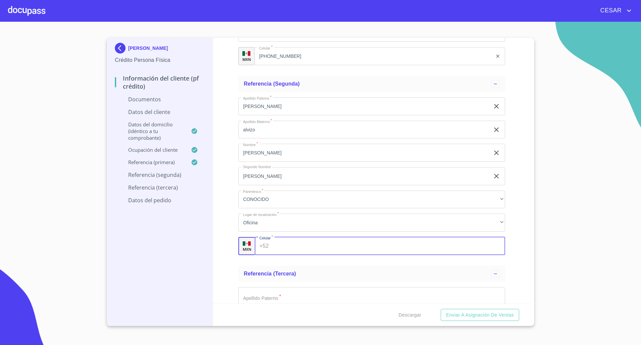
click at [291, 247] on input "Documento de identificación   *" at bounding box center [388, 246] width 234 height 18
type input "[PHONE_NUMBER]"
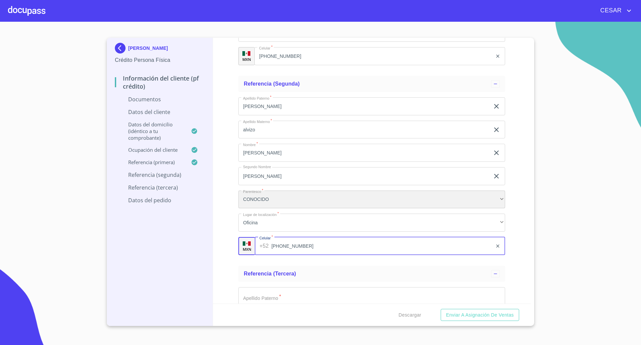
click at [272, 202] on div "CONOCIDO" at bounding box center [371, 199] width 267 height 18
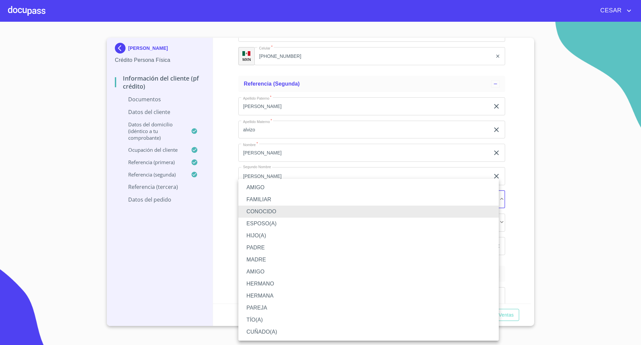
click at [256, 311] on li "PAREJA" at bounding box center [368, 308] width 260 height 12
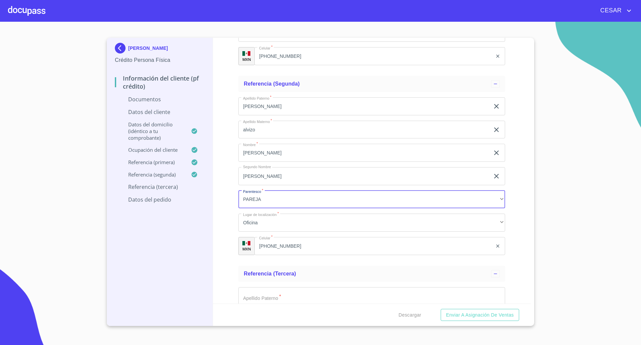
click at [221, 270] on div "Información del cliente (PF crédito) Documentos Documento de identificación   *…" at bounding box center [372, 170] width 318 height 265
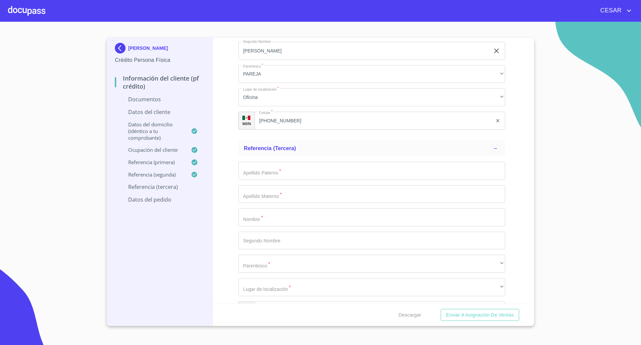
scroll to position [2352, 0]
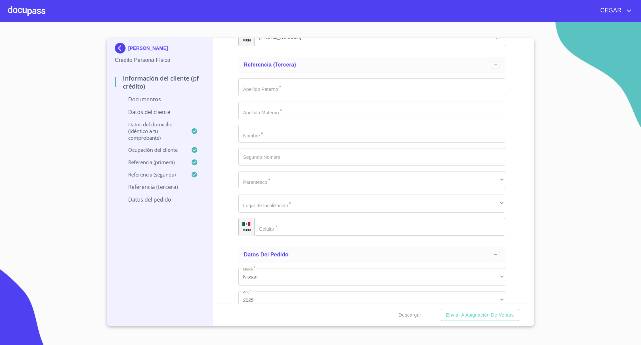
click at [285, 90] on input "Documento de identificación   *" at bounding box center [371, 87] width 267 height 18
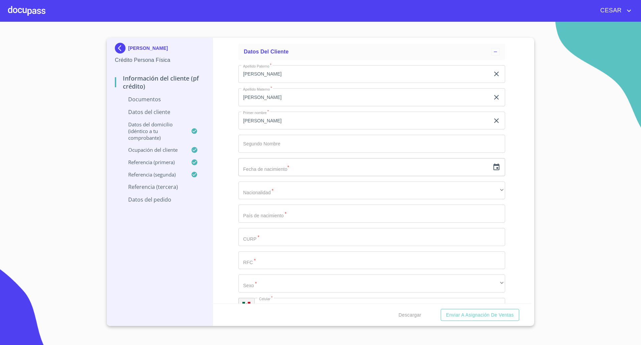
scroll to position [807, 0]
click at [493, 168] on icon "button" at bounding box center [497, 169] width 8 height 8
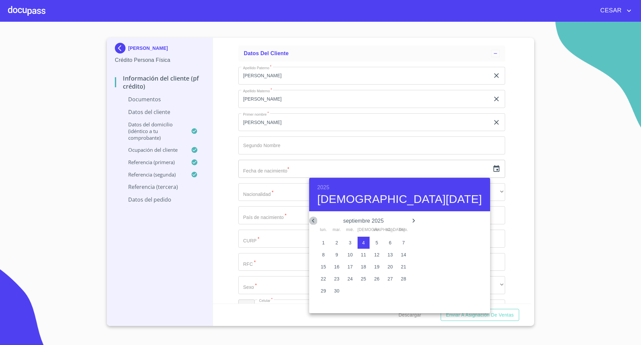
click at [313, 219] on icon "button" at bounding box center [313, 220] width 8 height 8
click at [324, 187] on h6 "2025" at bounding box center [323, 187] width 12 height 9
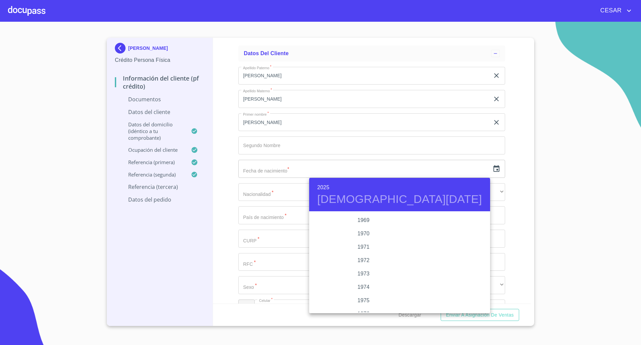
scroll to position [544, 0]
click at [358, 222] on div "1966" at bounding box center [363, 221] width 109 height 13
type input "[DATE]"
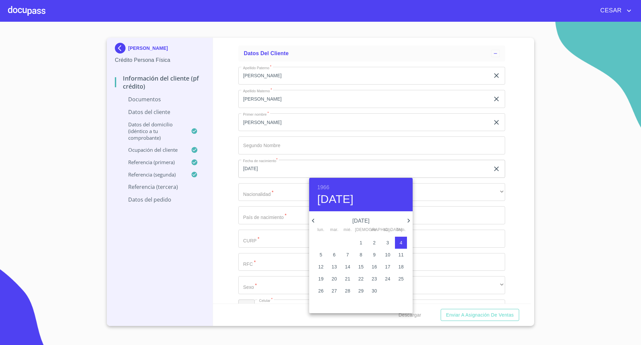
click at [272, 194] on div at bounding box center [320, 172] width 641 height 345
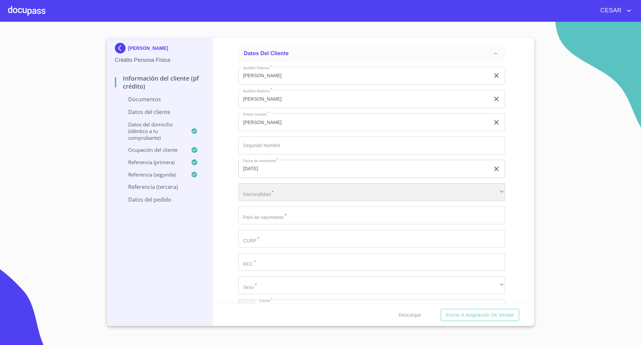
click at [283, 196] on div "​" at bounding box center [371, 192] width 267 height 18
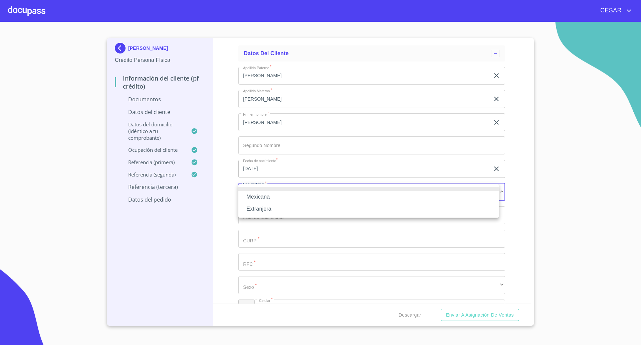
click at [281, 197] on li "Mexicana" at bounding box center [368, 197] width 260 height 12
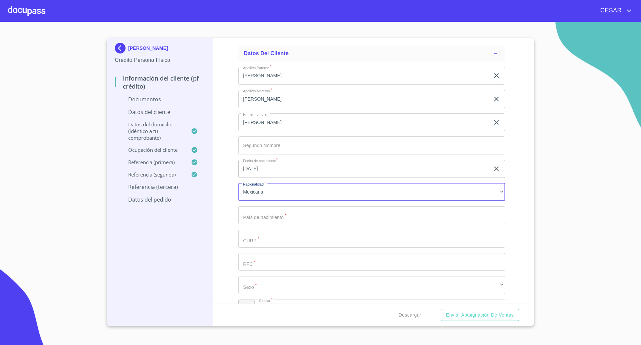
click at [284, 215] on input "Documento de identificación   *" at bounding box center [371, 215] width 267 height 18
type input "[GEOGRAPHIC_DATA]"
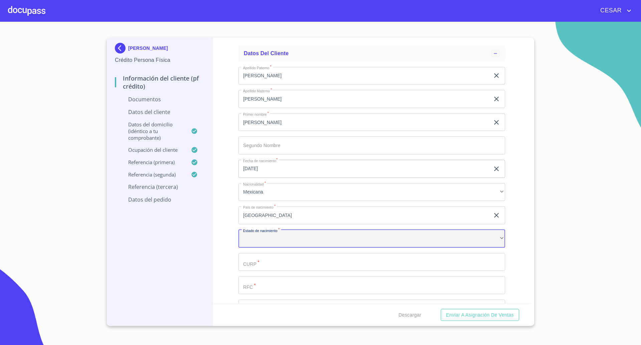
click at [286, 241] on div "​" at bounding box center [371, 238] width 267 height 18
click at [279, 261] on input "Documento de identificación   *" at bounding box center [371, 262] width 267 height 18
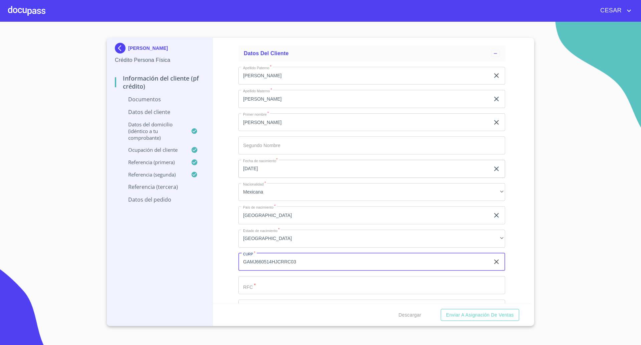
type input "GAMJ660514HJCRRC03"
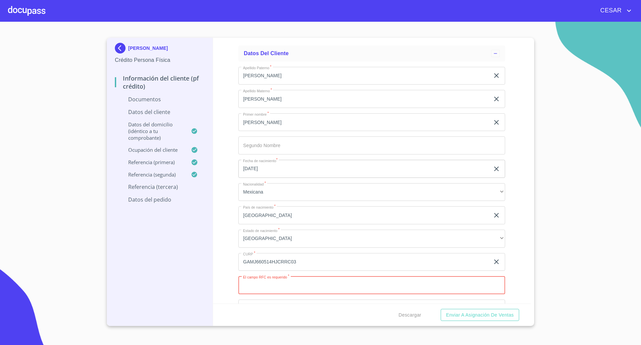
paste input "GAMJ660514UI3"
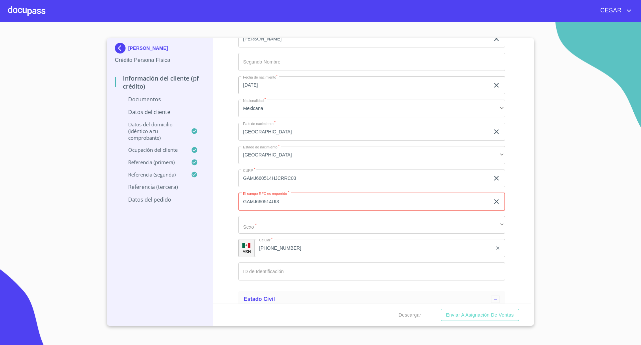
type input "GAMJ660514UI3"
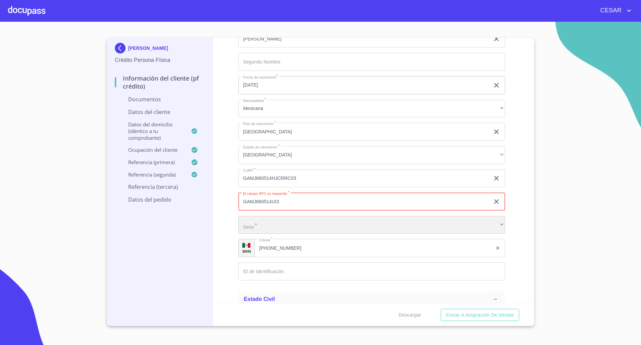
click at [267, 221] on div "​" at bounding box center [371, 225] width 267 height 18
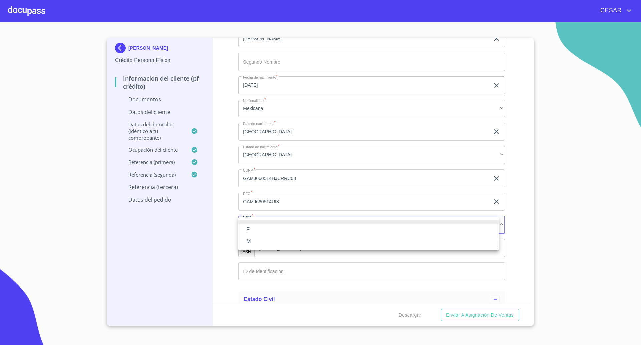
click at [268, 239] on li "M" at bounding box center [368, 241] width 260 height 12
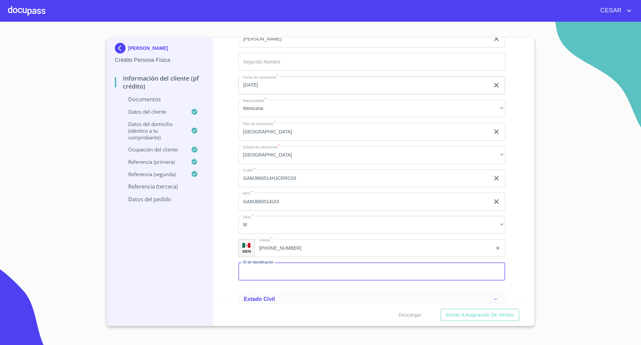
click at [288, 271] on input "Documento de identificación   *" at bounding box center [371, 271] width 267 height 18
type input "1761282526"
click at [232, 220] on div "Información del cliente (PF crédito) Documentos Documento de identificación   *…" at bounding box center [372, 170] width 318 height 265
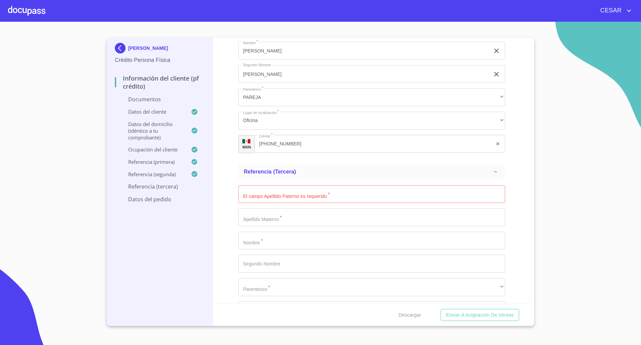
scroll to position [2352, 0]
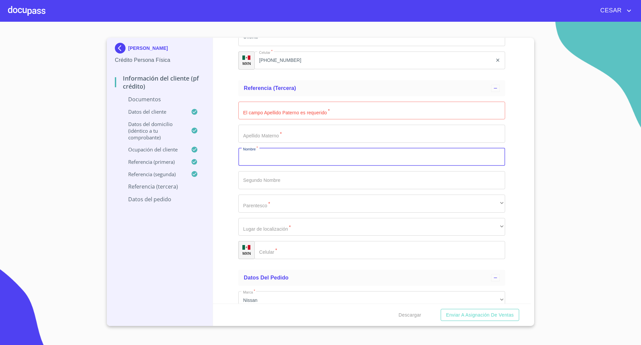
click at [280, 163] on input "Documento de identificación   *" at bounding box center [371, 157] width 267 height 18
type input "[PERSON_NAME]"
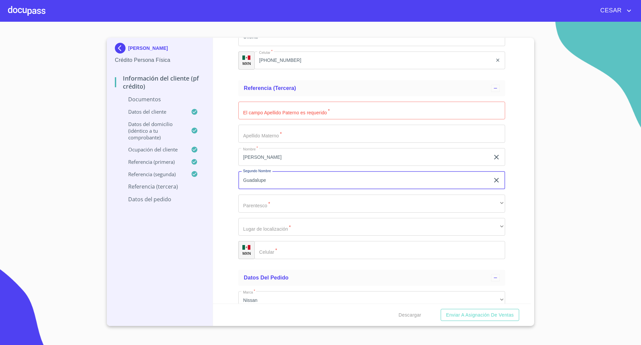
type input "Guadalupe"
click at [253, 111] on input "Documento de identificación   *" at bounding box center [371, 111] width 267 height 18
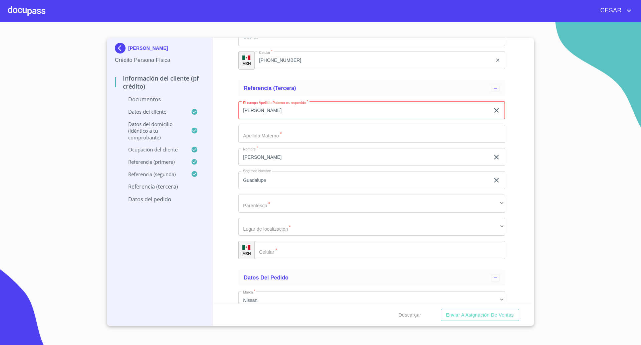
type input "[PERSON_NAME]"
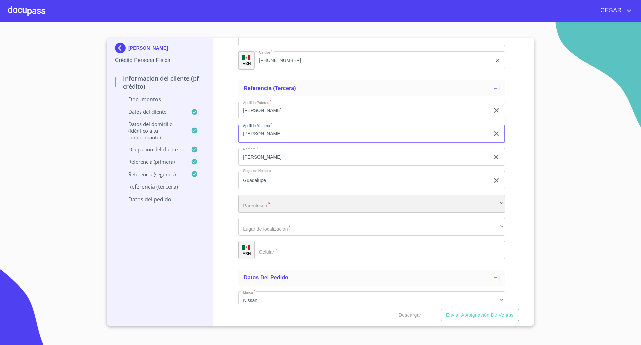
click at [261, 201] on div "​" at bounding box center [371, 203] width 267 height 18
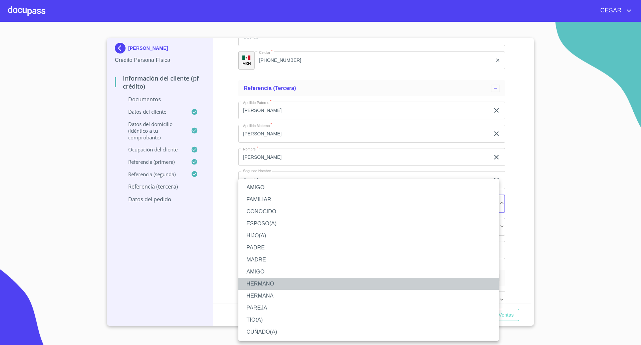
click at [263, 284] on li "HERMANO" at bounding box center [368, 284] width 260 height 12
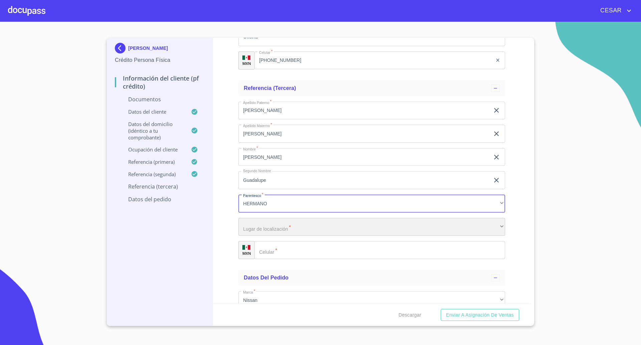
click at [278, 226] on div "​" at bounding box center [371, 227] width 267 height 18
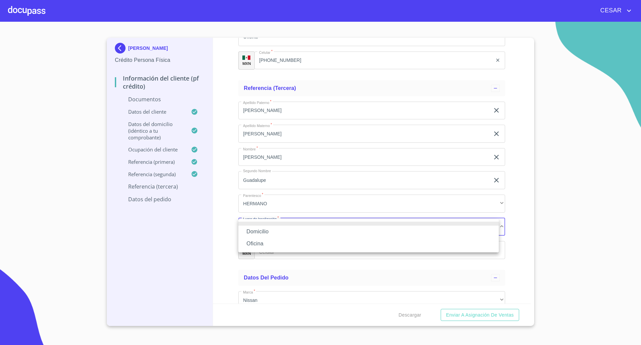
click at [259, 244] on li "Oficina" at bounding box center [368, 243] width 260 height 12
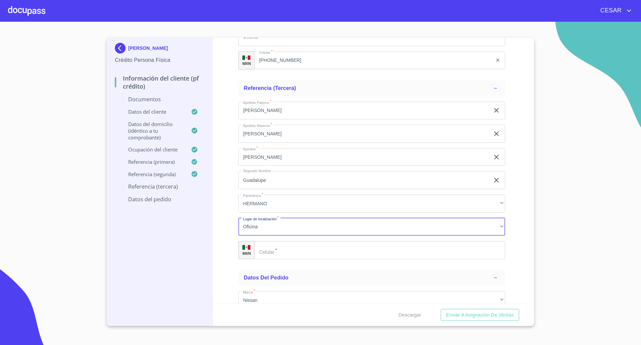
click at [304, 250] on input "Documento de identificación   *" at bounding box center [379, 250] width 251 height 18
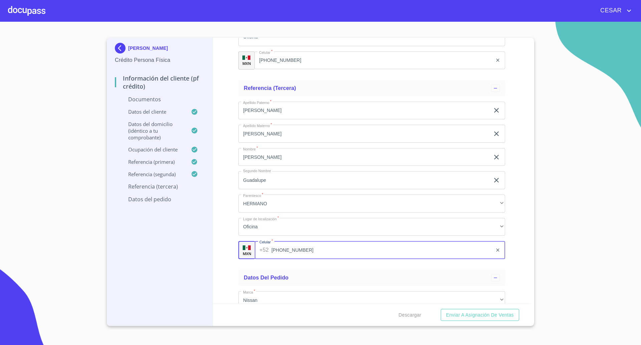
type input "[PHONE_NUMBER]"
click at [225, 243] on div "Información del cliente (PF crédito) Documentos Documento de identificación   *…" at bounding box center [372, 170] width 318 height 265
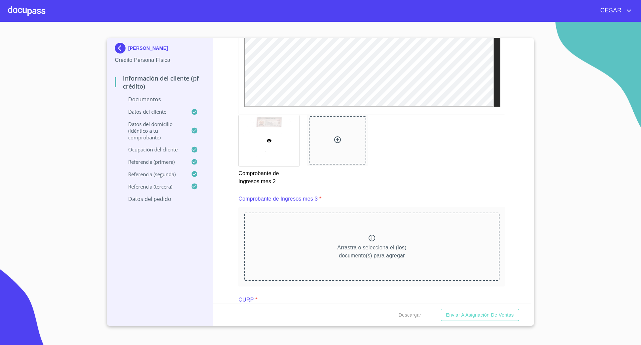
scroll to position [1194, 0]
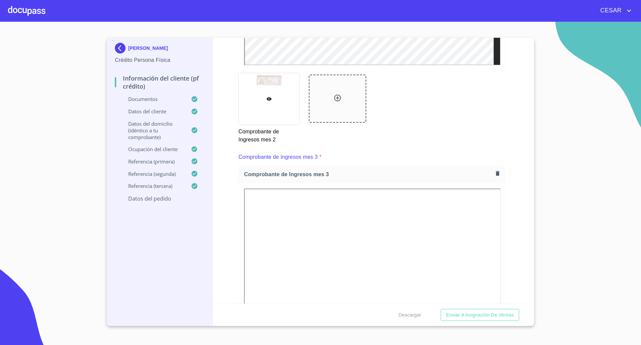
click at [36, 53] on section "[PERSON_NAME] Crédito Persona Física Información del cliente (PF crédito) Docum…" at bounding box center [320, 183] width 641 height 323
click at [414, 314] on span "Descargar" at bounding box center [410, 315] width 23 height 8
click at [167, 197] on p "Datos del pedido" at bounding box center [160, 198] width 90 height 7
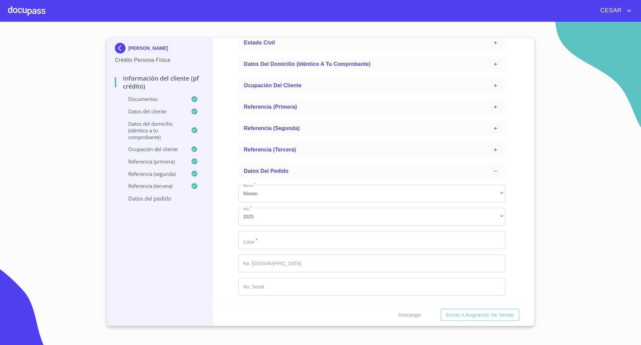
scroll to position [81, 0]
click at [267, 237] on input "Marca   *" at bounding box center [371, 240] width 267 height 18
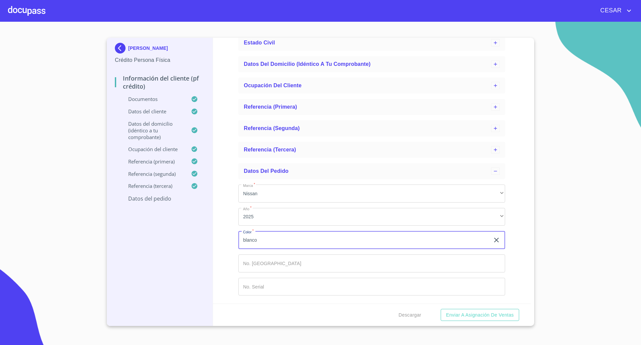
type input "blanco"
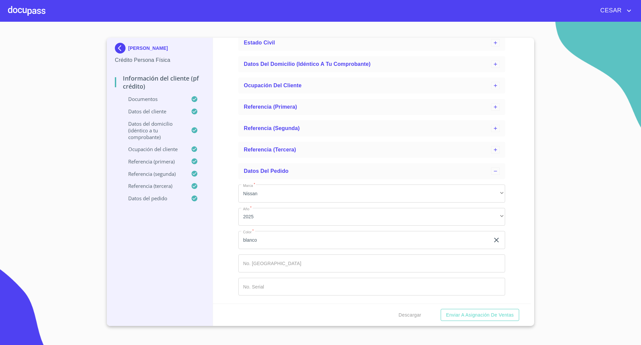
click at [386, 323] on div "Descargar Enviar a Asignación de Ventas" at bounding box center [372, 314] width 318 height 23
click at [409, 316] on span "Descargar" at bounding box center [410, 315] width 23 height 8
click at [458, 315] on span "Enviar a Asignación de Ventas" at bounding box center [480, 315] width 68 height 8
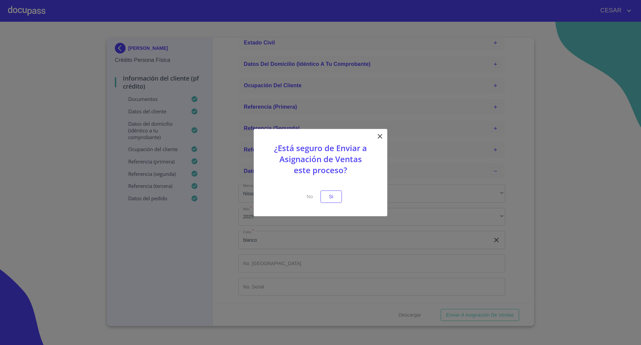
click at [381, 137] on icon at bounding box center [380, 136] width 5 height 5
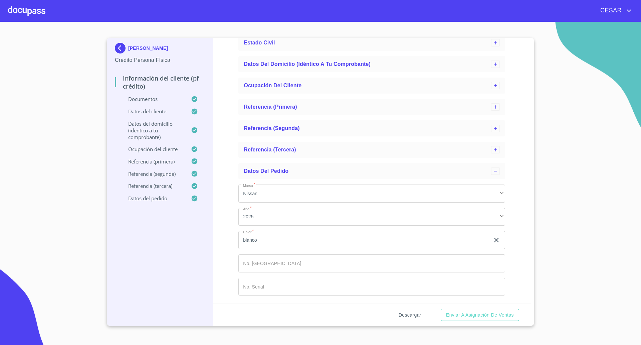
click at [413, 314] on span "Descargar" at bounding box center [410, 315] width 23 height 8
click at [471, 315] on span "Enviar a Asignación de Ventas" at bounding box center [480, 315] width 68 height 8
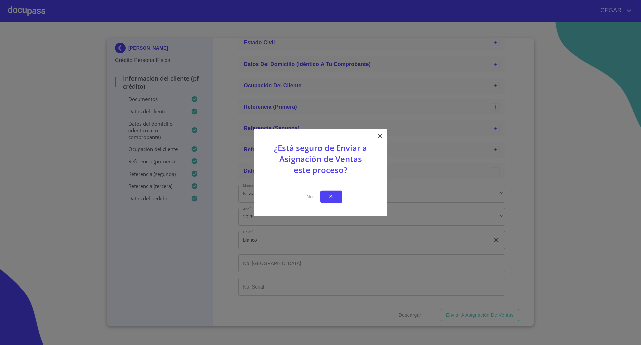
click at [330, 196] on span "Si" at bounding box center [331, 196] width 11 height 8
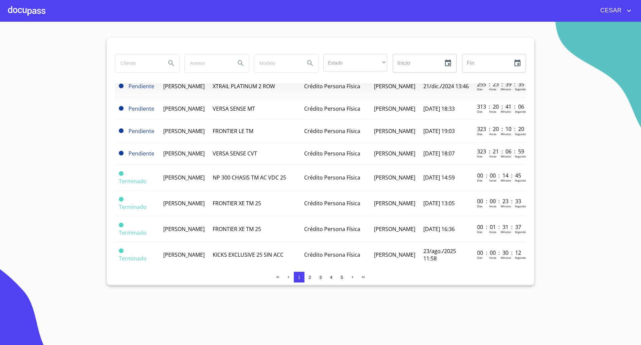
scroll to position [125, 0]
